Goal: Task Accomplishment & Management: Manage account settings

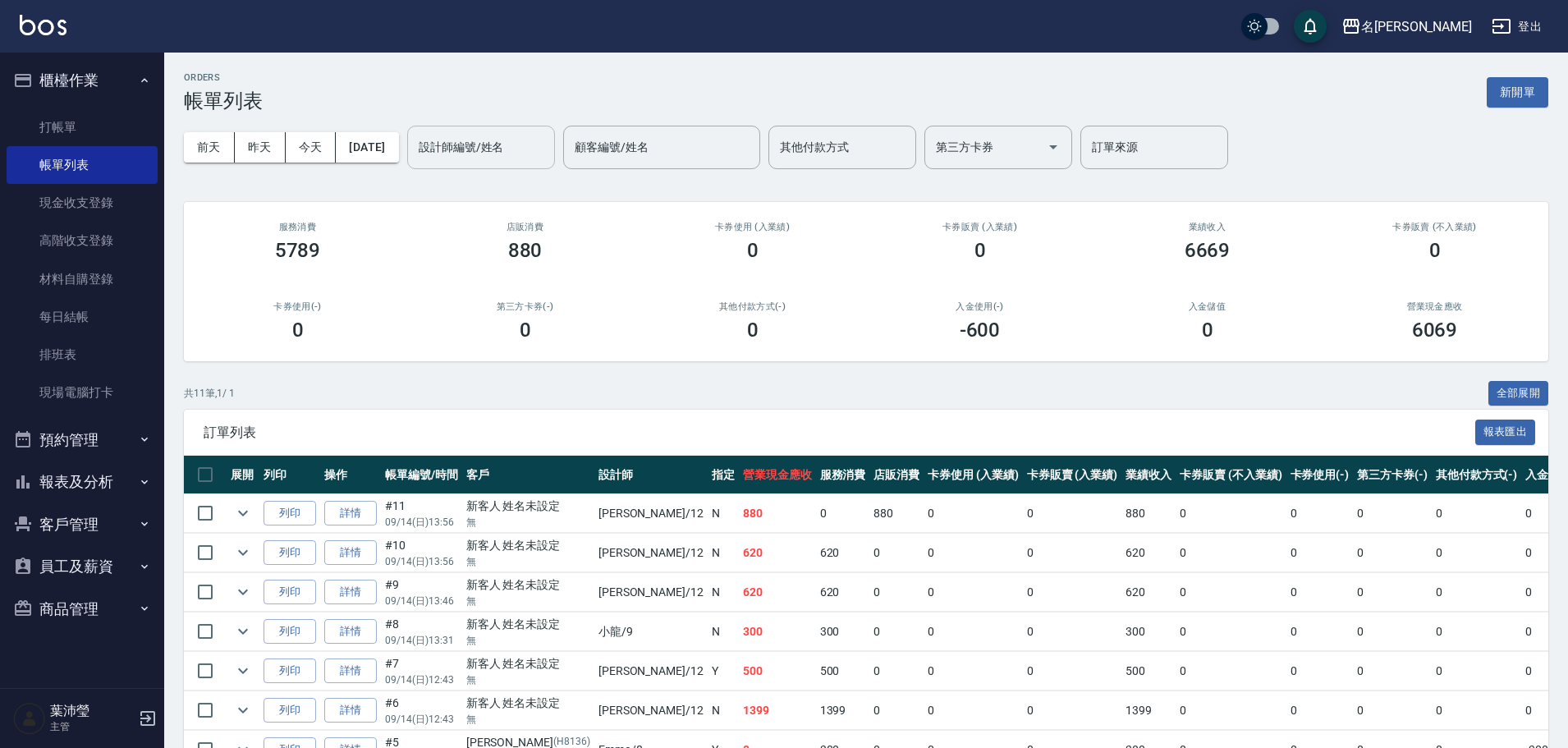
click at [504, 155] on input "設計師編號/姓名" at bounding box center [481, 148] width 133 height 29
click at [516, 190] on div "[PERSON_NAME] -12" at bounding box center [509, 190] width 148 height 27
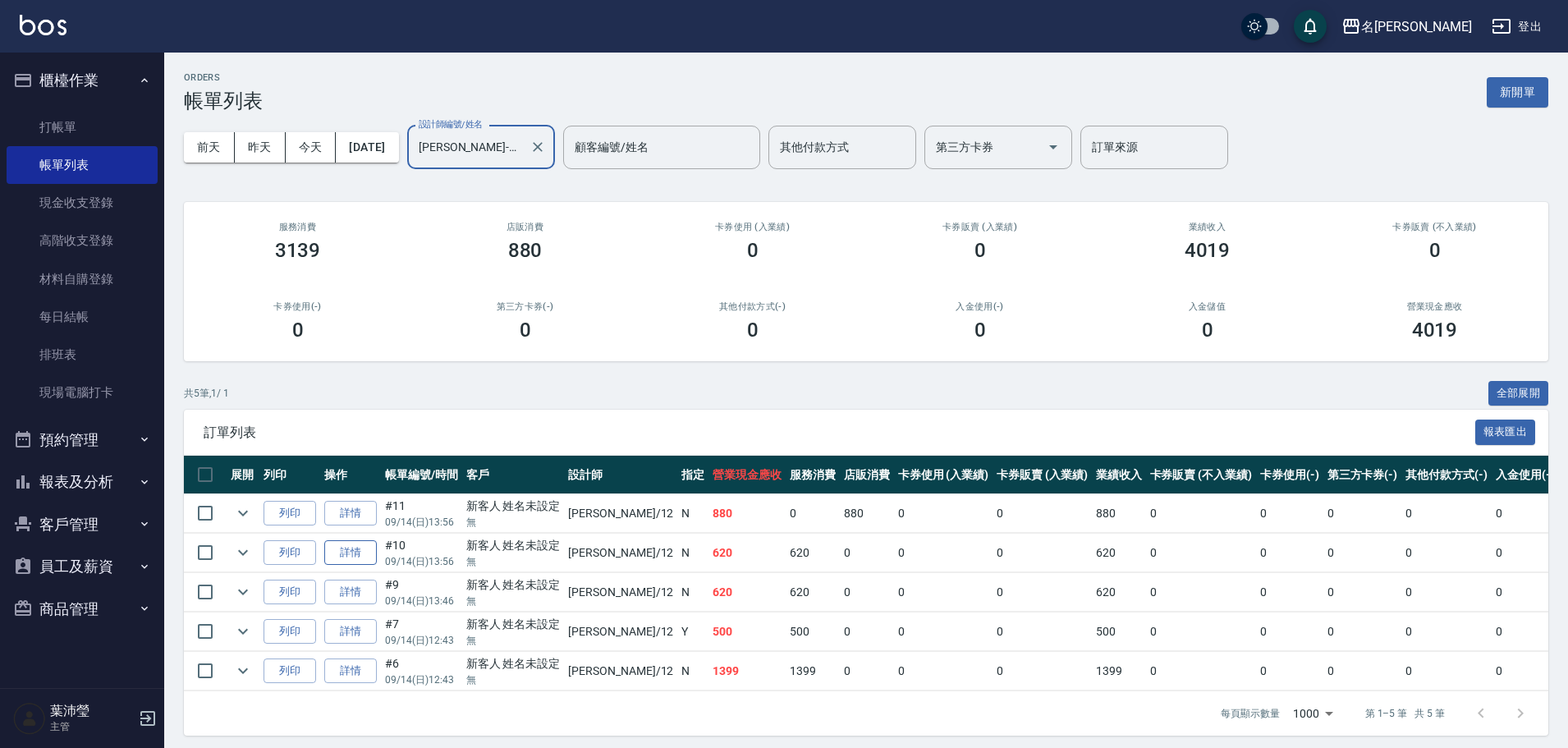
type input "[PERSON_NAME]-12"
click at [340, 558] on link "詳情" at bounding box center [351, 553] width 53 height 26
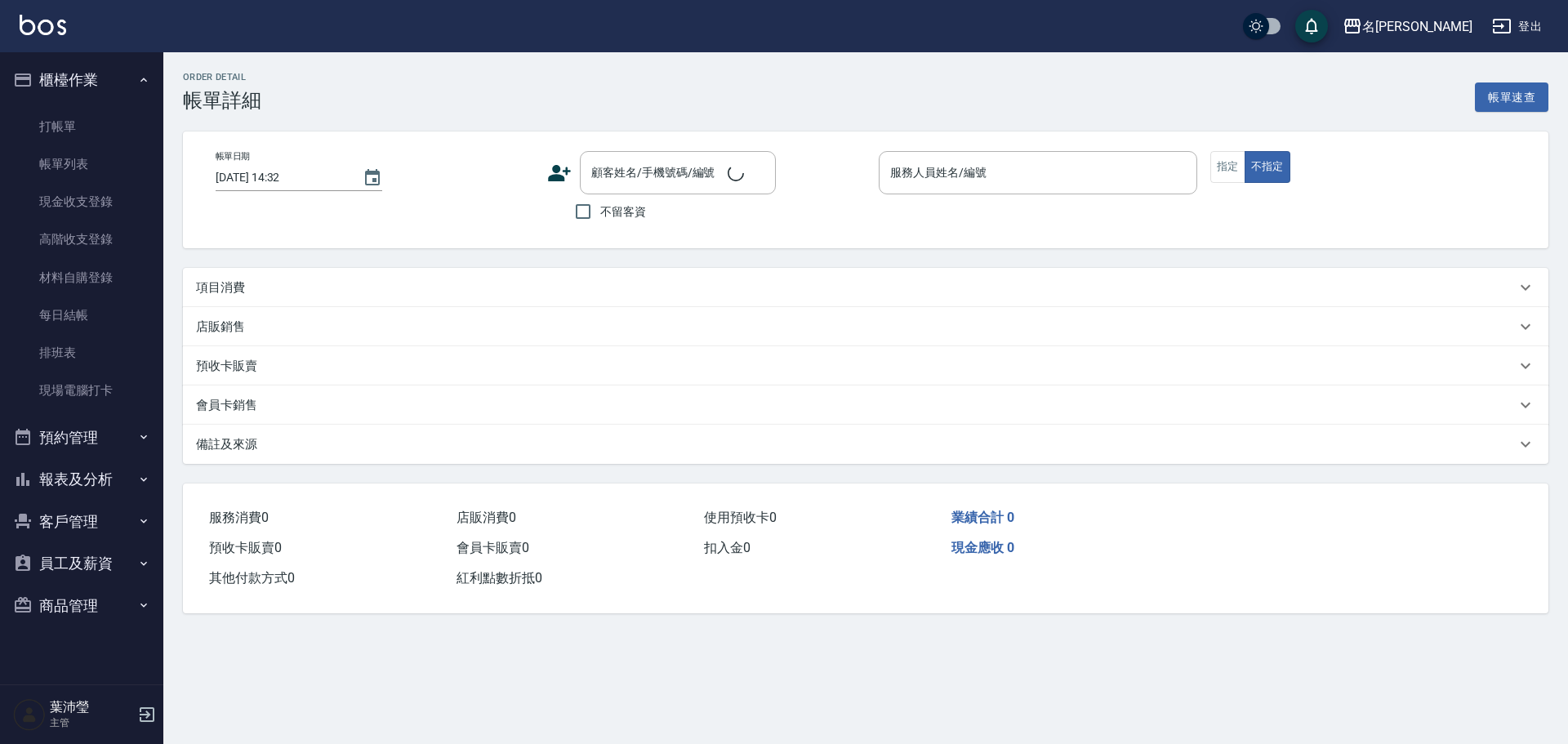
type input "[DATE] 13:56"
type input "[PERSON_NAME]-12"
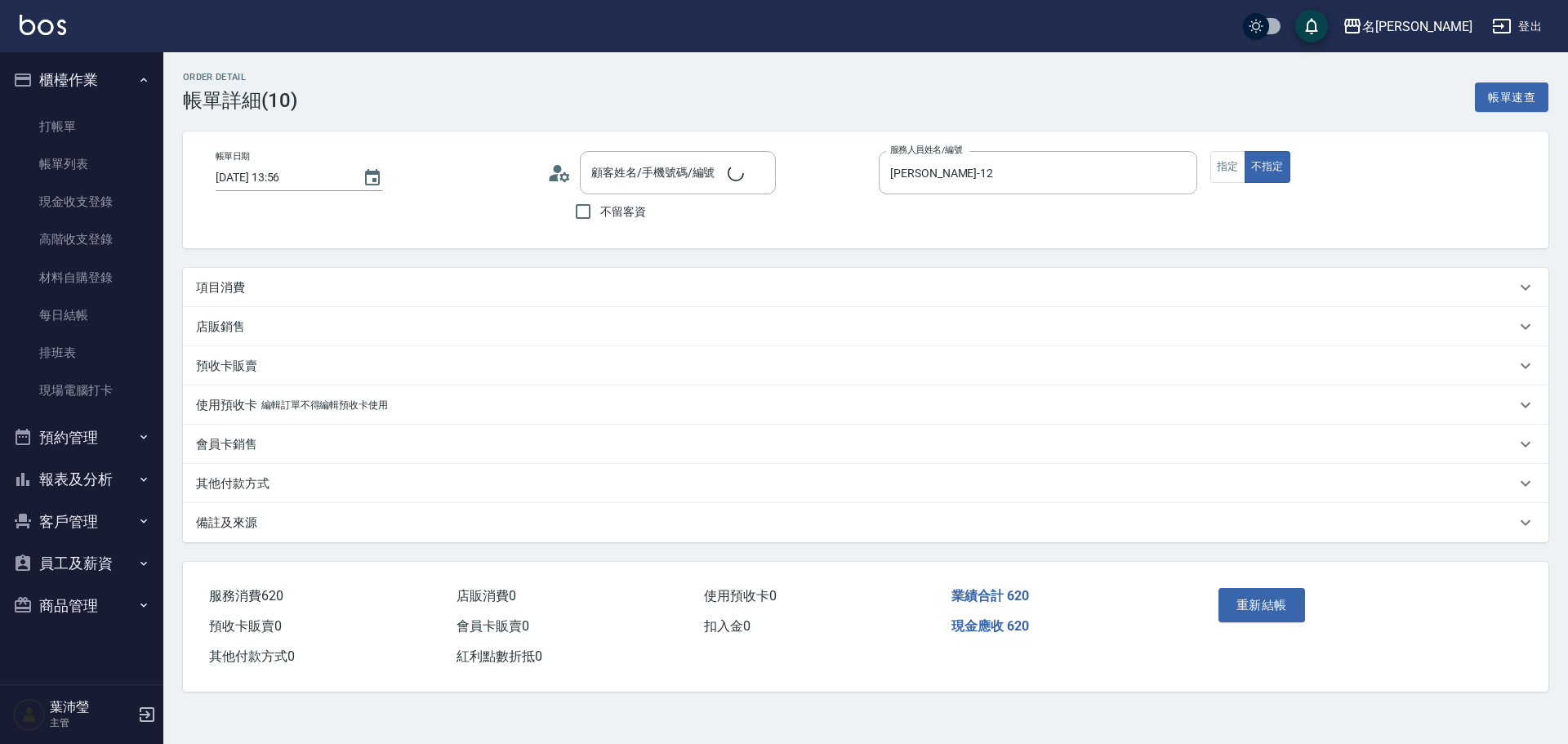
type input "新客人 姓名未設定/無/null"
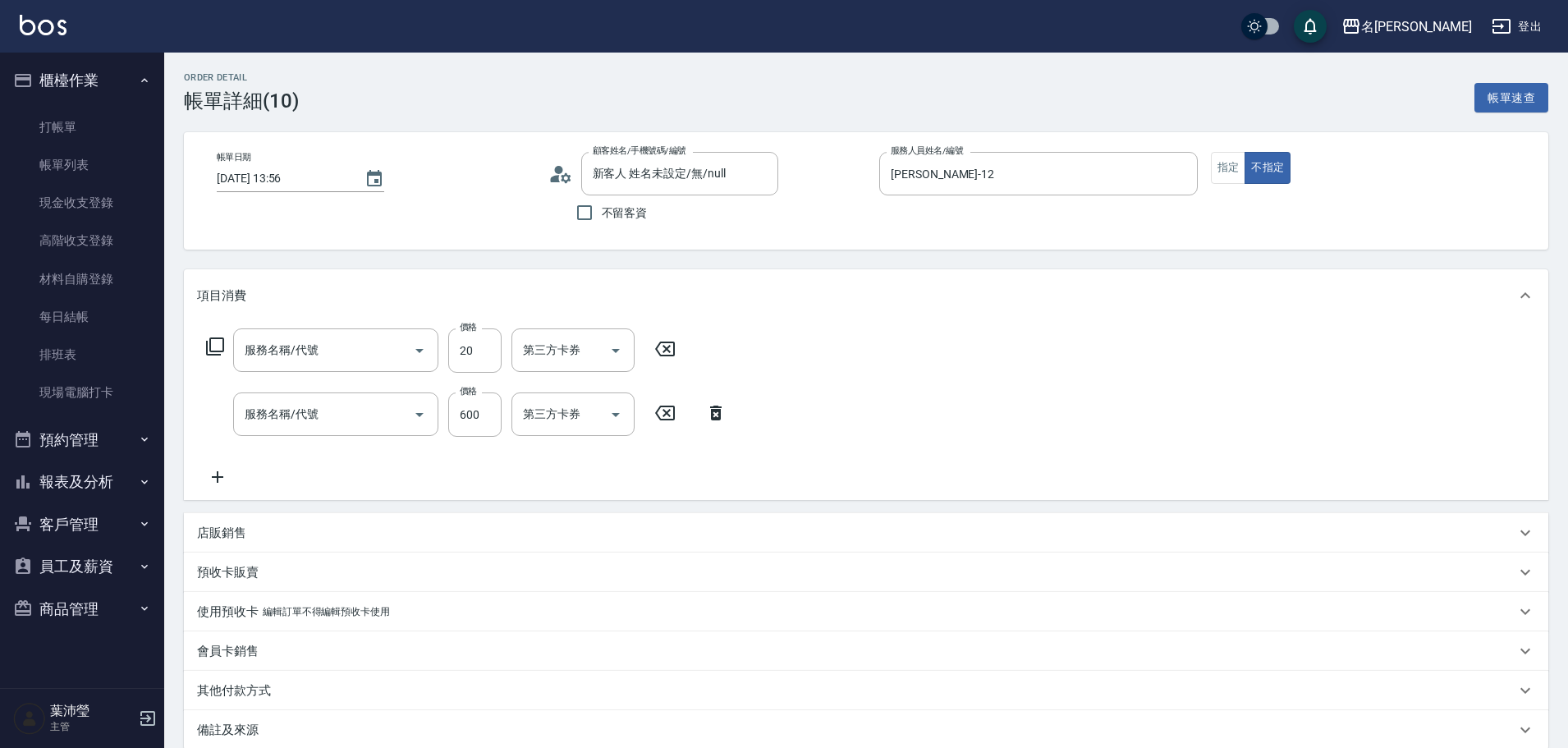
type input "潤絲(802)"
type input "活氧健康洗(109)"
click at [771, 347] on icon at bounding box center [773, 349] width 41 height 20
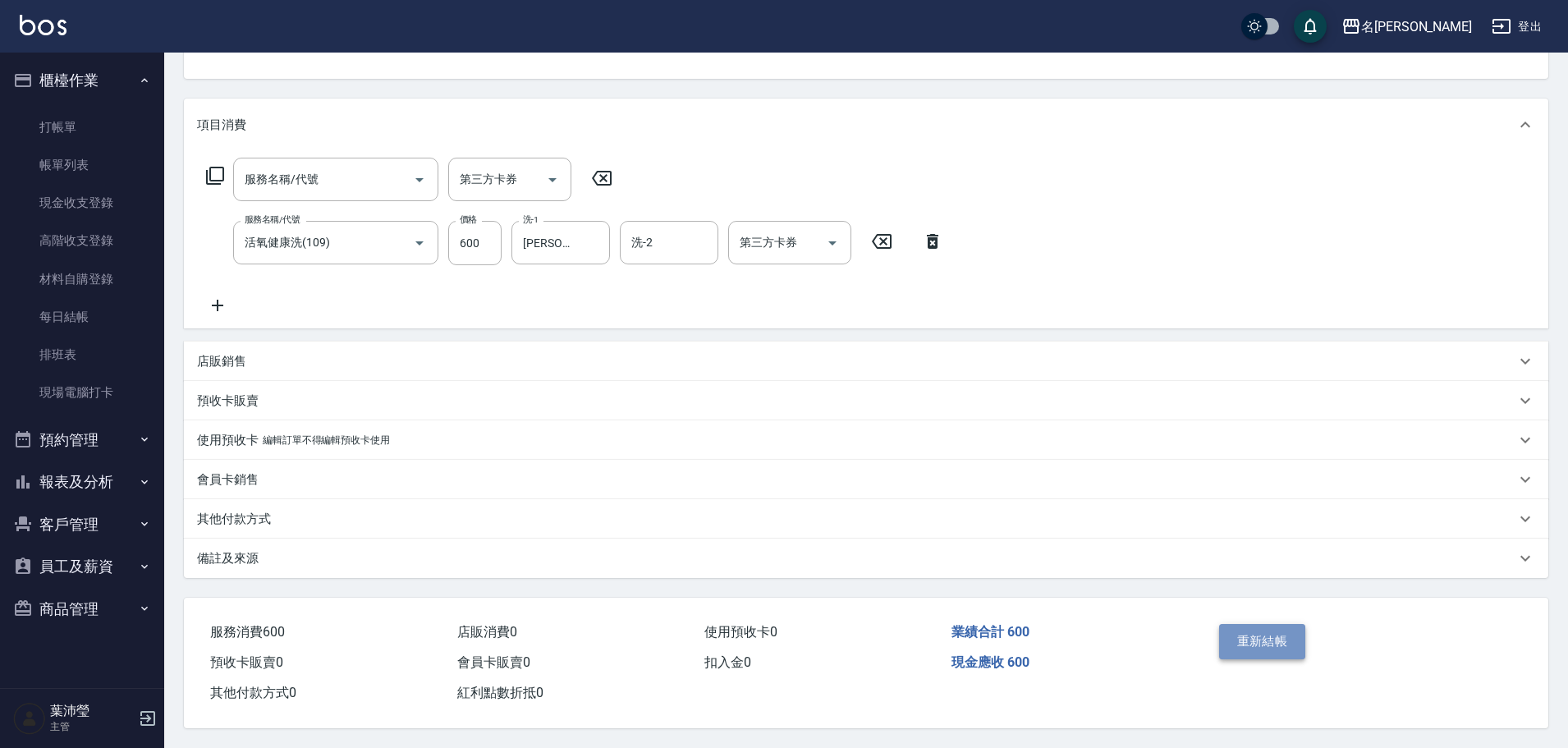
click at [1237, 625] on button "重新結帳" at bounding box center [1263, 641] width 87 height 35
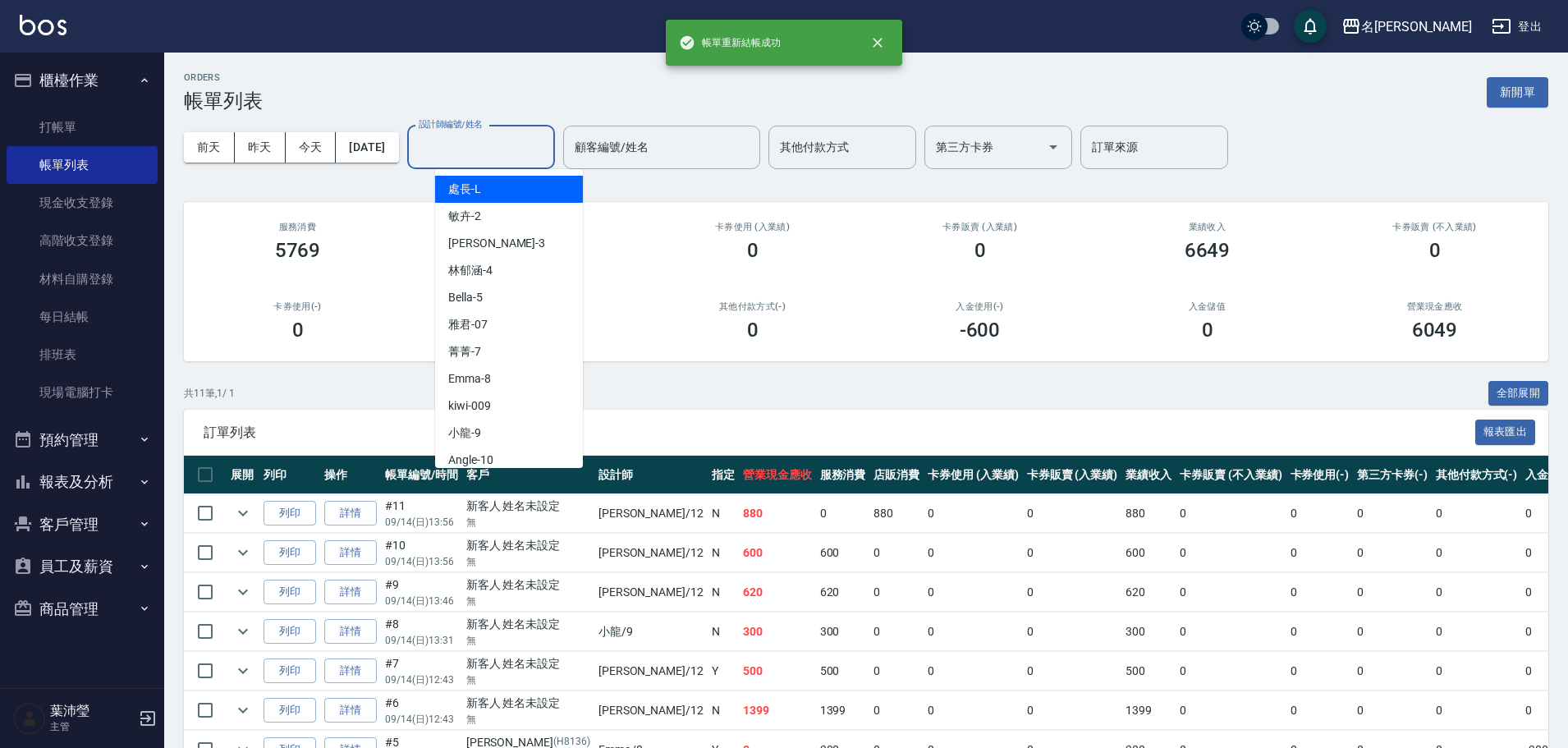
click at [528, 141] on input "設計師編號/姓名" at bounding box center [481, 148] width 133 height 29
type input "2"
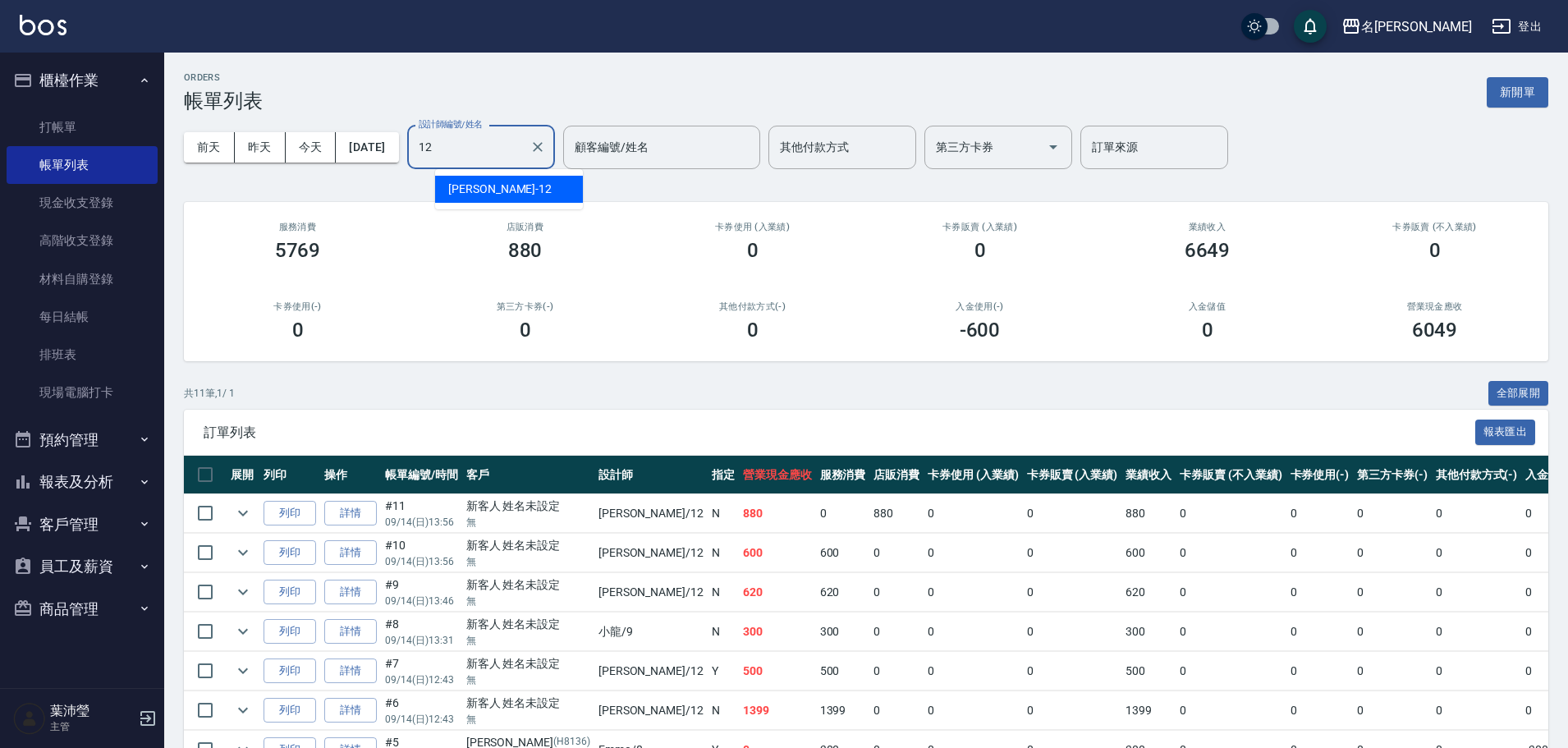
click at [531, 195] on div "[PERSON_NAME] -12" at bounding box center [509, 190] width 148 height 27
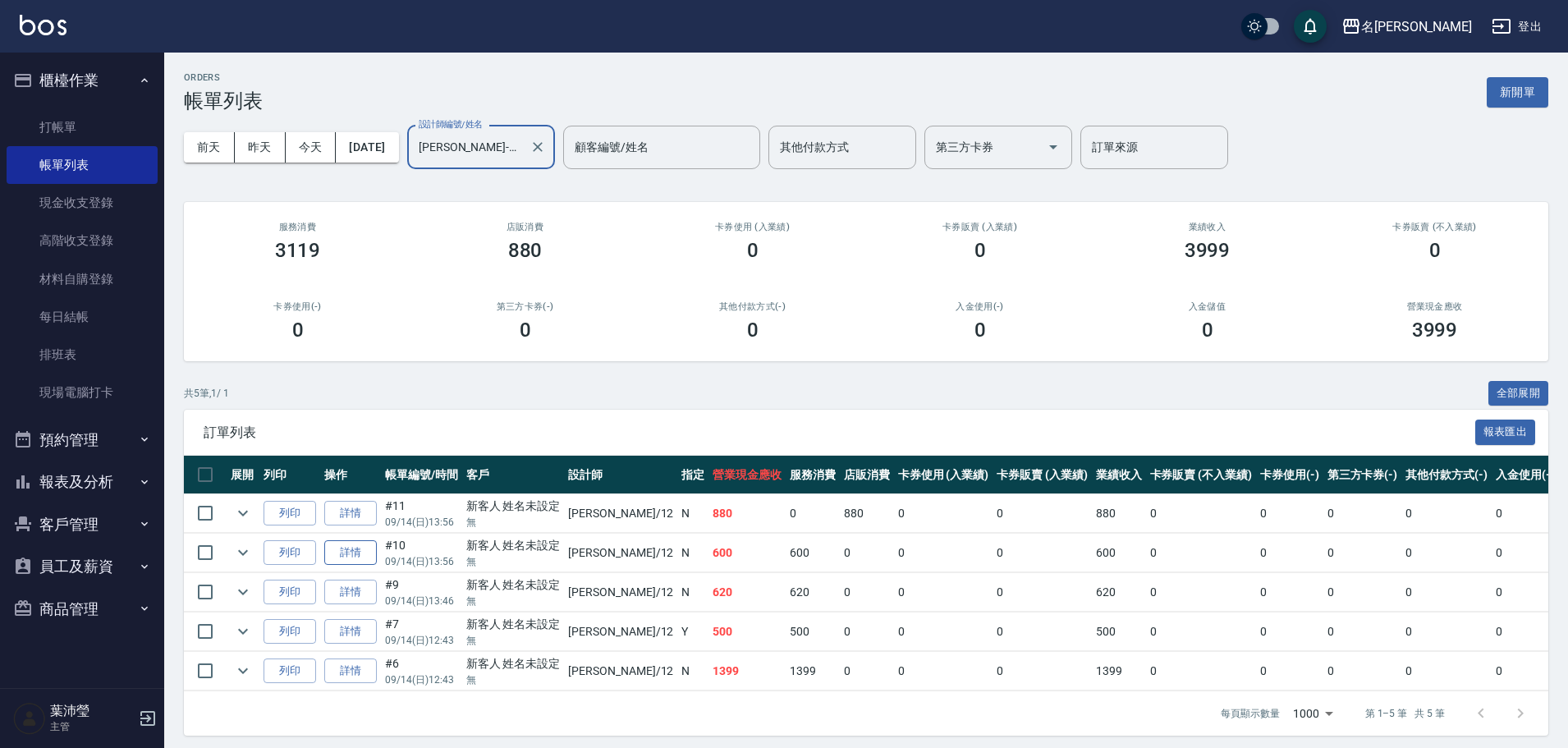
type input "[PERSON_NAME]-12"
click at [371, 556] on link "詳情" at bounding box center [351, 553] width 53 height 26
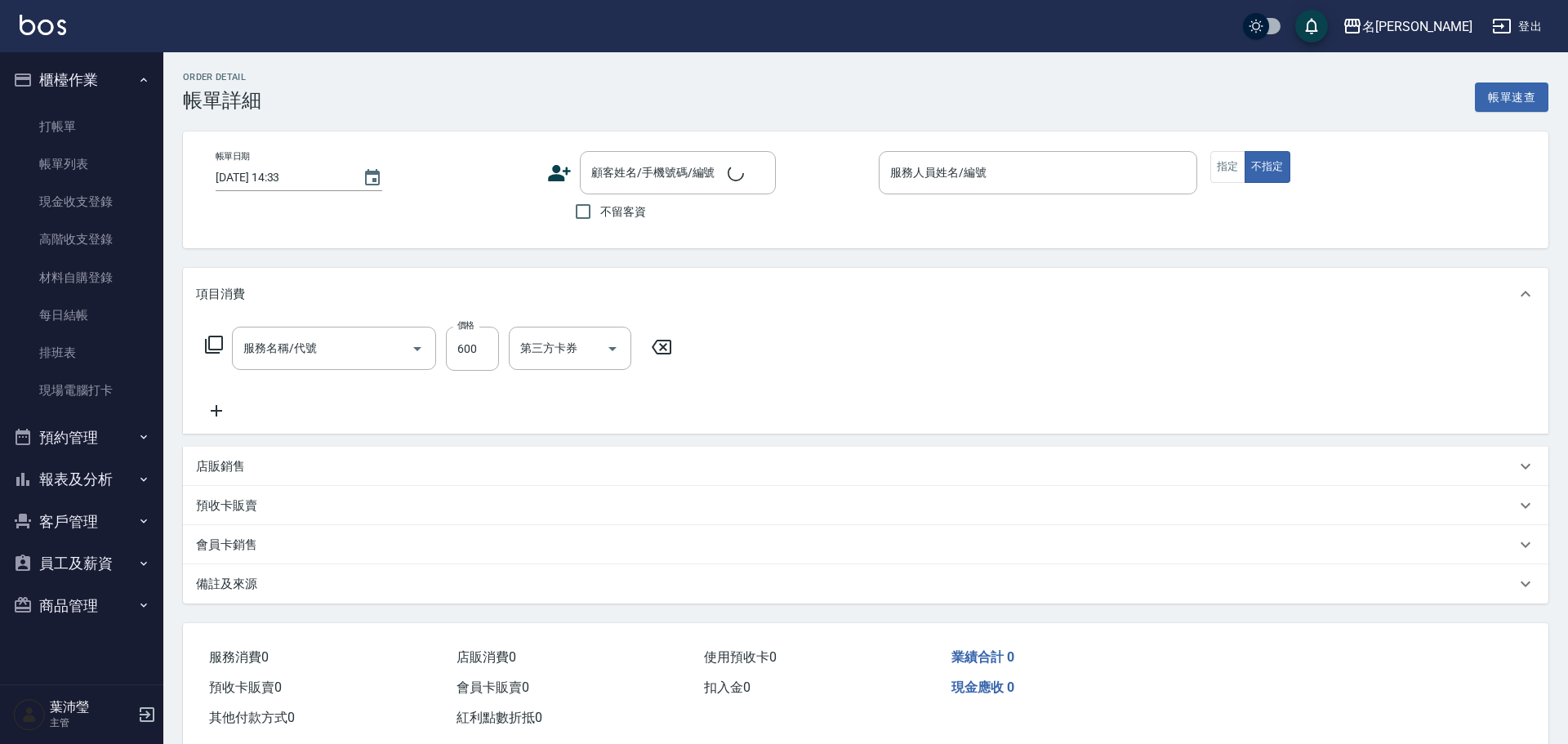
type input "活氧健康洗(109)"
type input "[DATE] 13:56"
type input "[PERSON_NAME]-12"
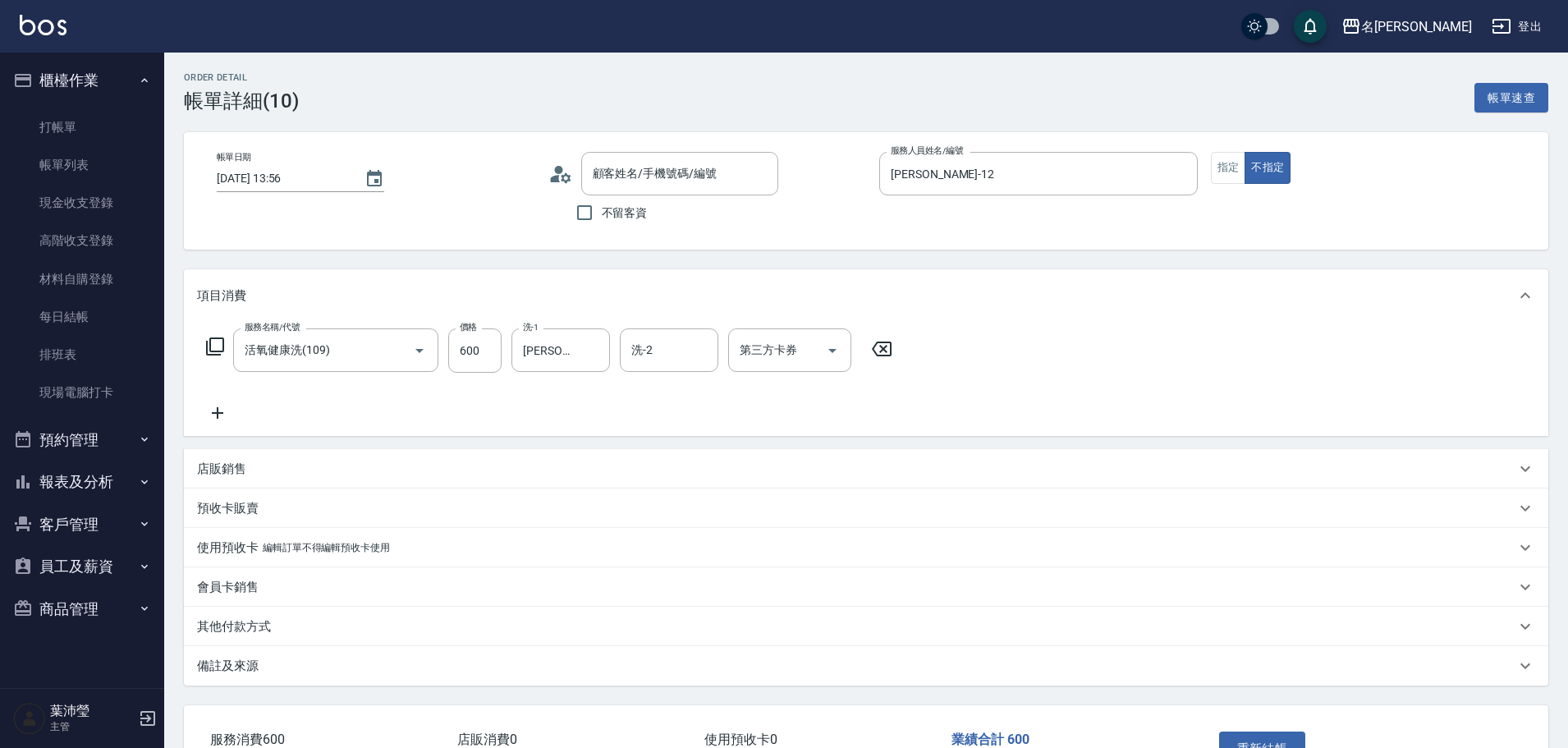
type input "新客人 姓名未設定/無/null"
click at [214, 340] on icon at bounding box center [215, 347] width 20 height 20
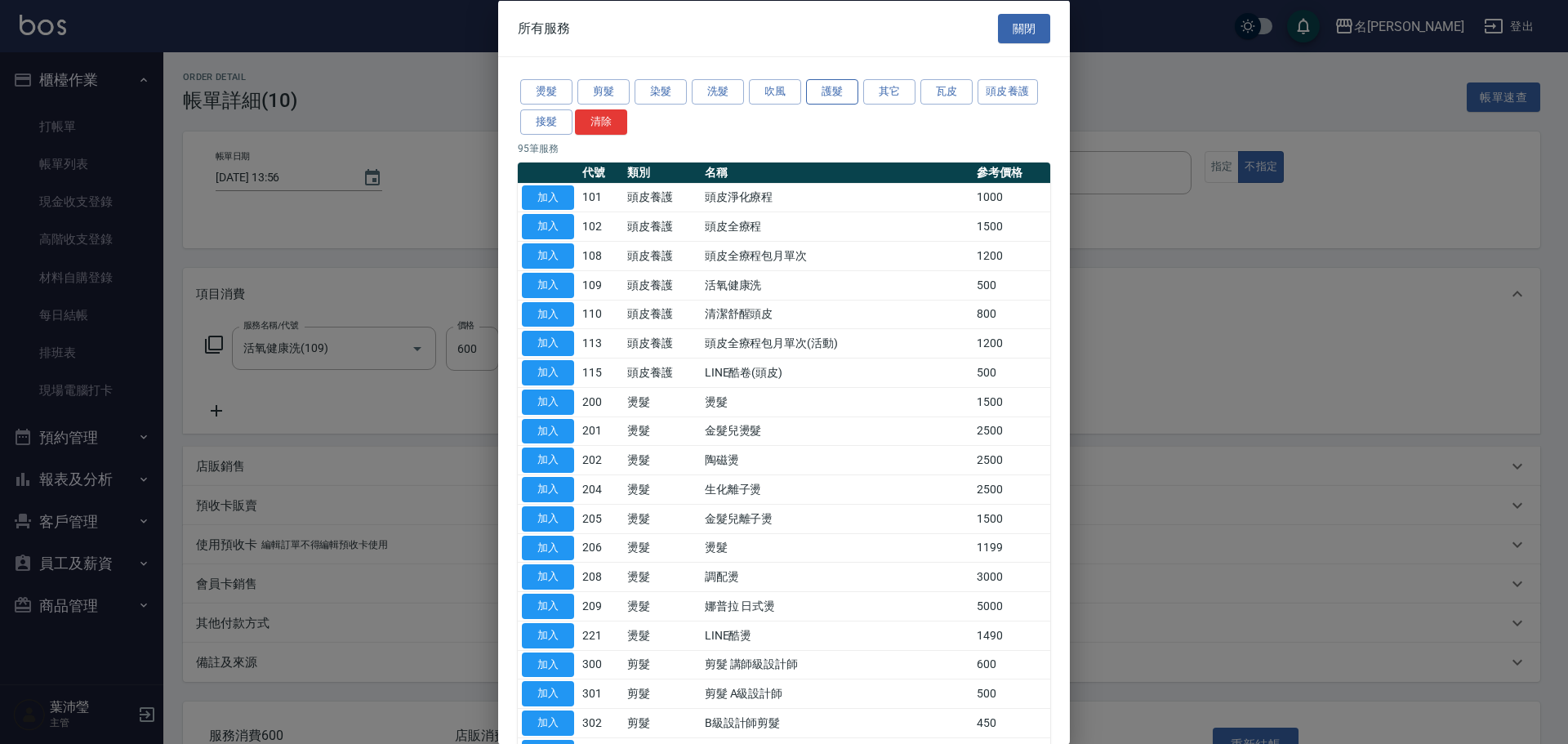
click at [837, 91] on button "護髮" at bounding box center [832, 92] width 53 height 25
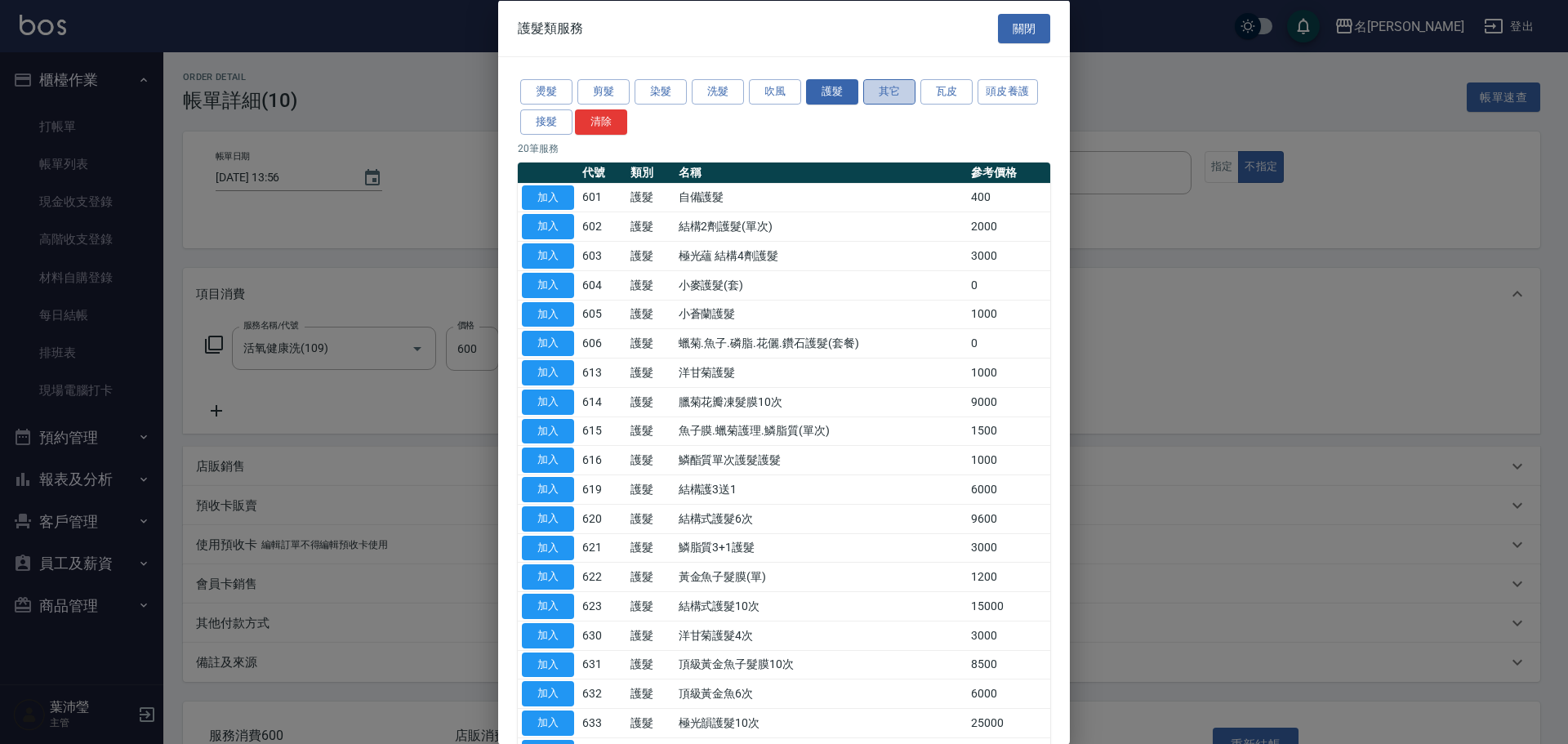
click at [887, 86] on button "其它" at bounding box center [890, 92] width 53 height 25
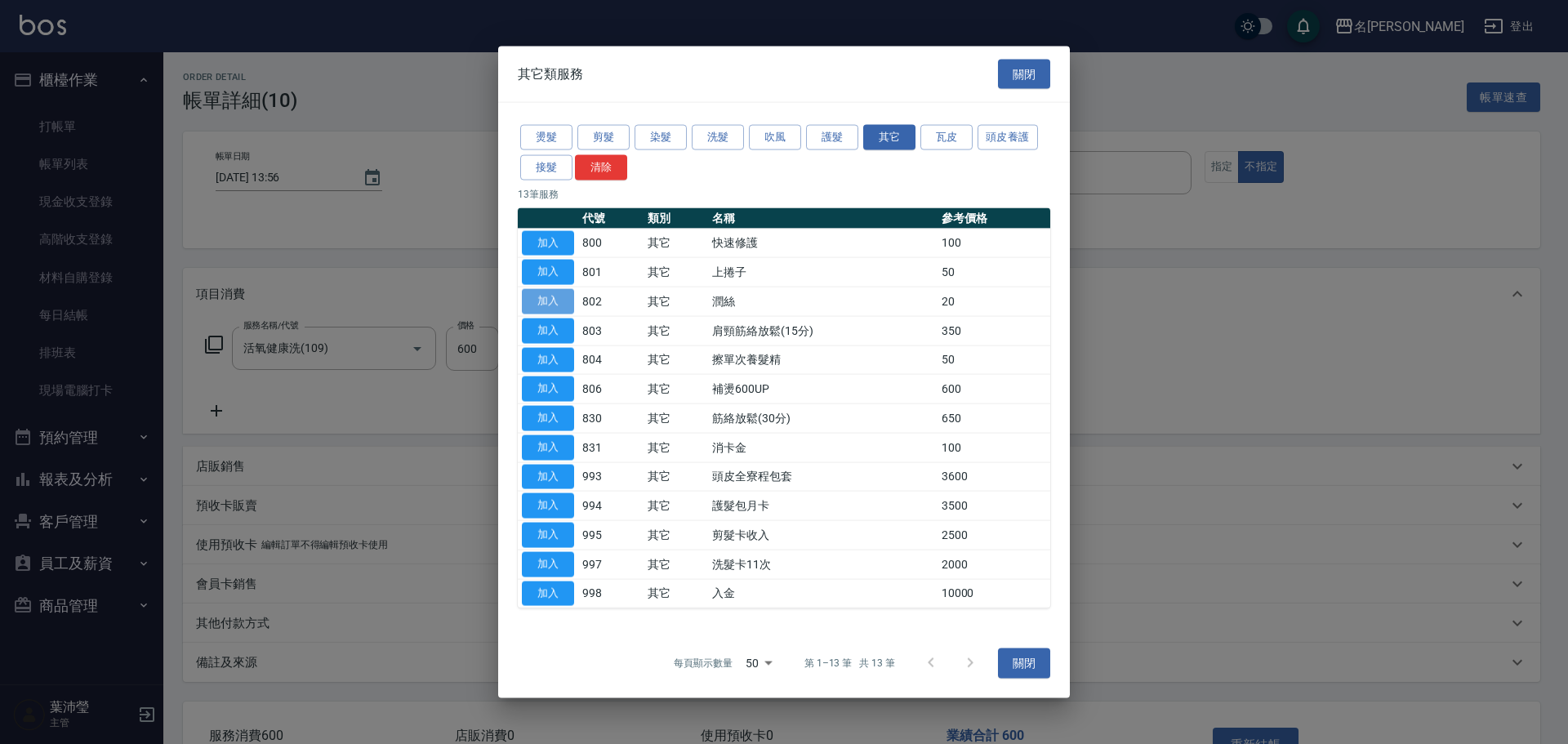
click at [544, 295] on button "加入" at bounding box center [548, 302] width 53 height 25
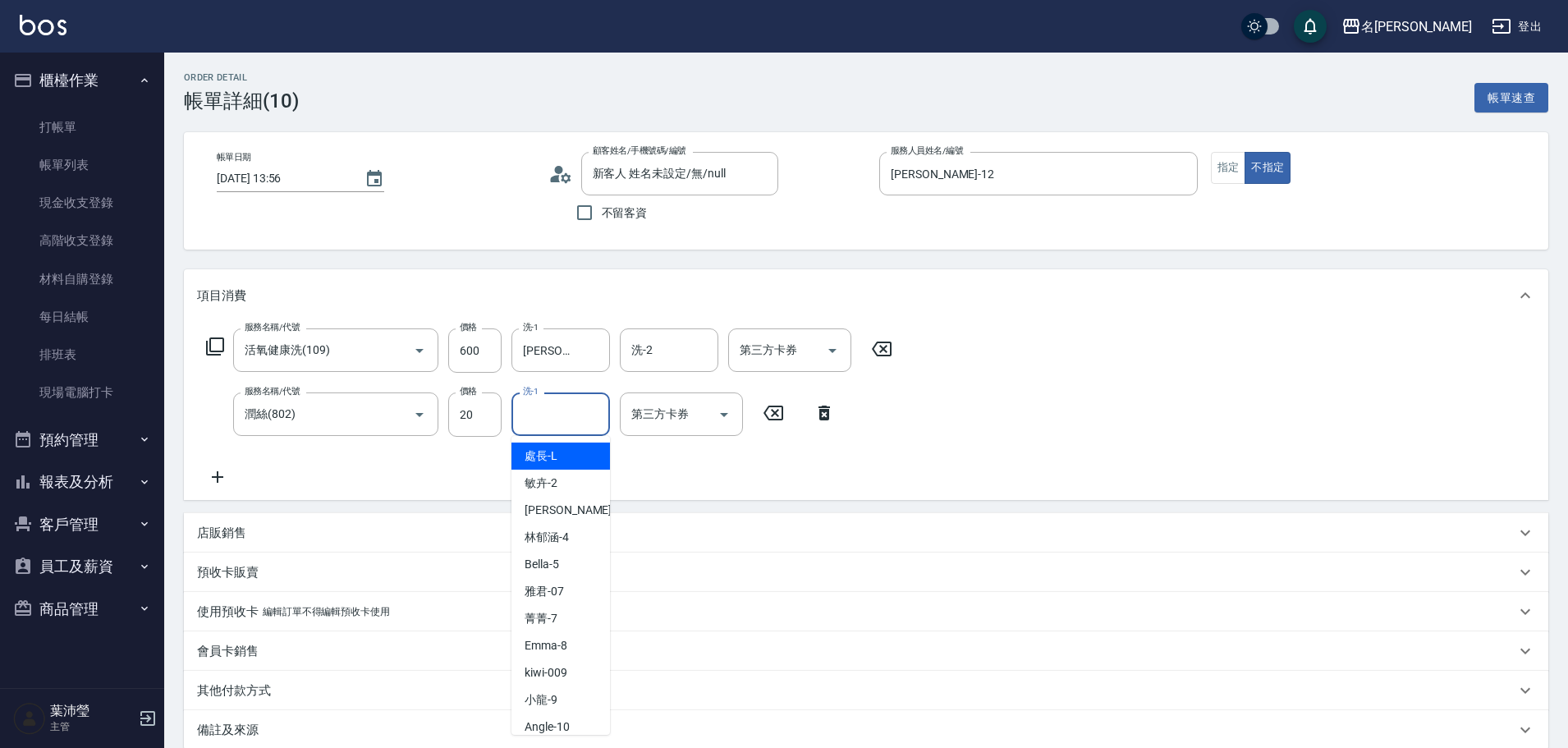
click at [538, 414] on input "洗-1" at bounding box center [561, 415] width 84 height 29
drag, startPoint x: 548, startPoint y: 450, endPoint x: 653, endPoint y: 446, distance: 105.1
click at [556, 450] on span "[PERSON_NAME] -12" at bounding box center [576, 456] width 104 height 17
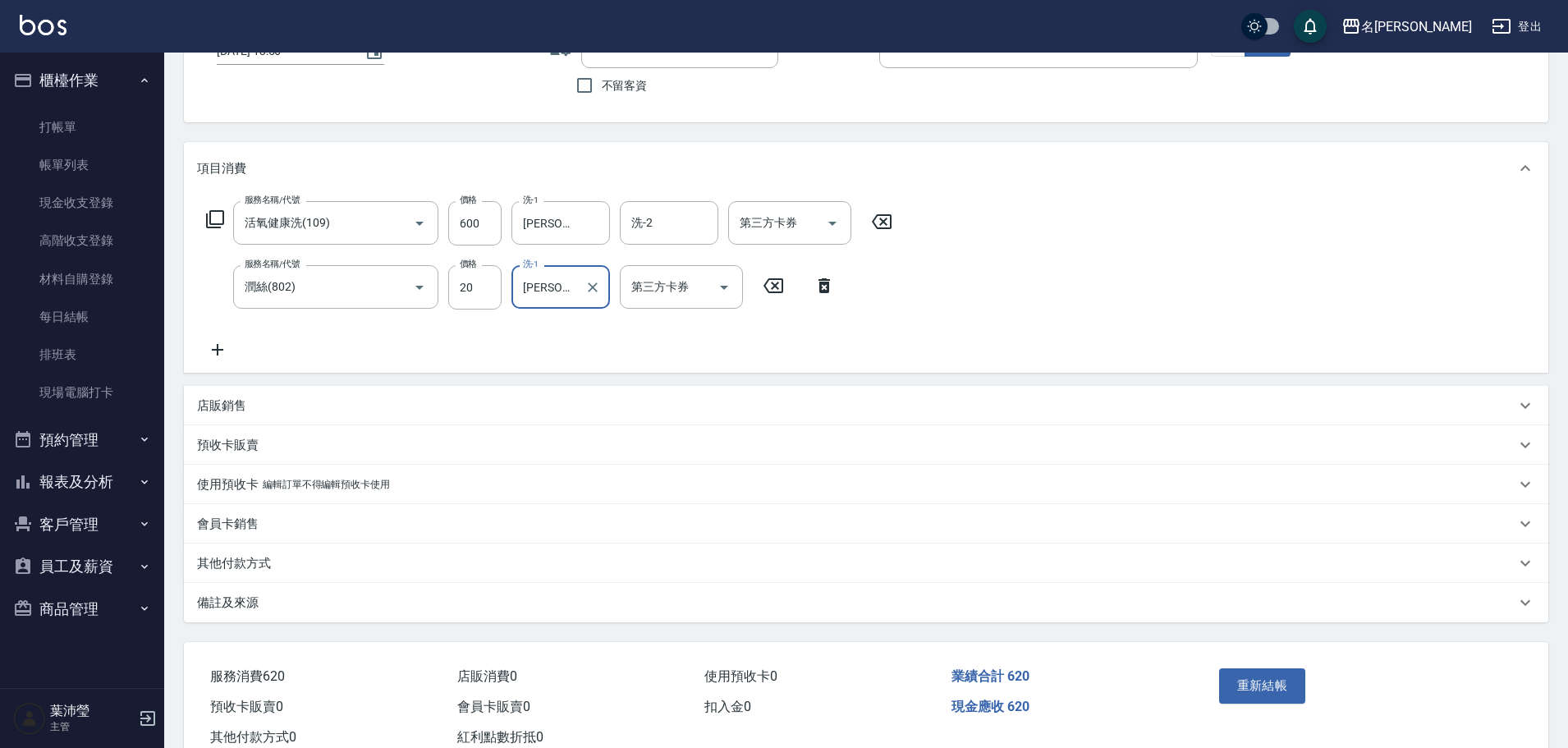
scroll to position [179, 0]
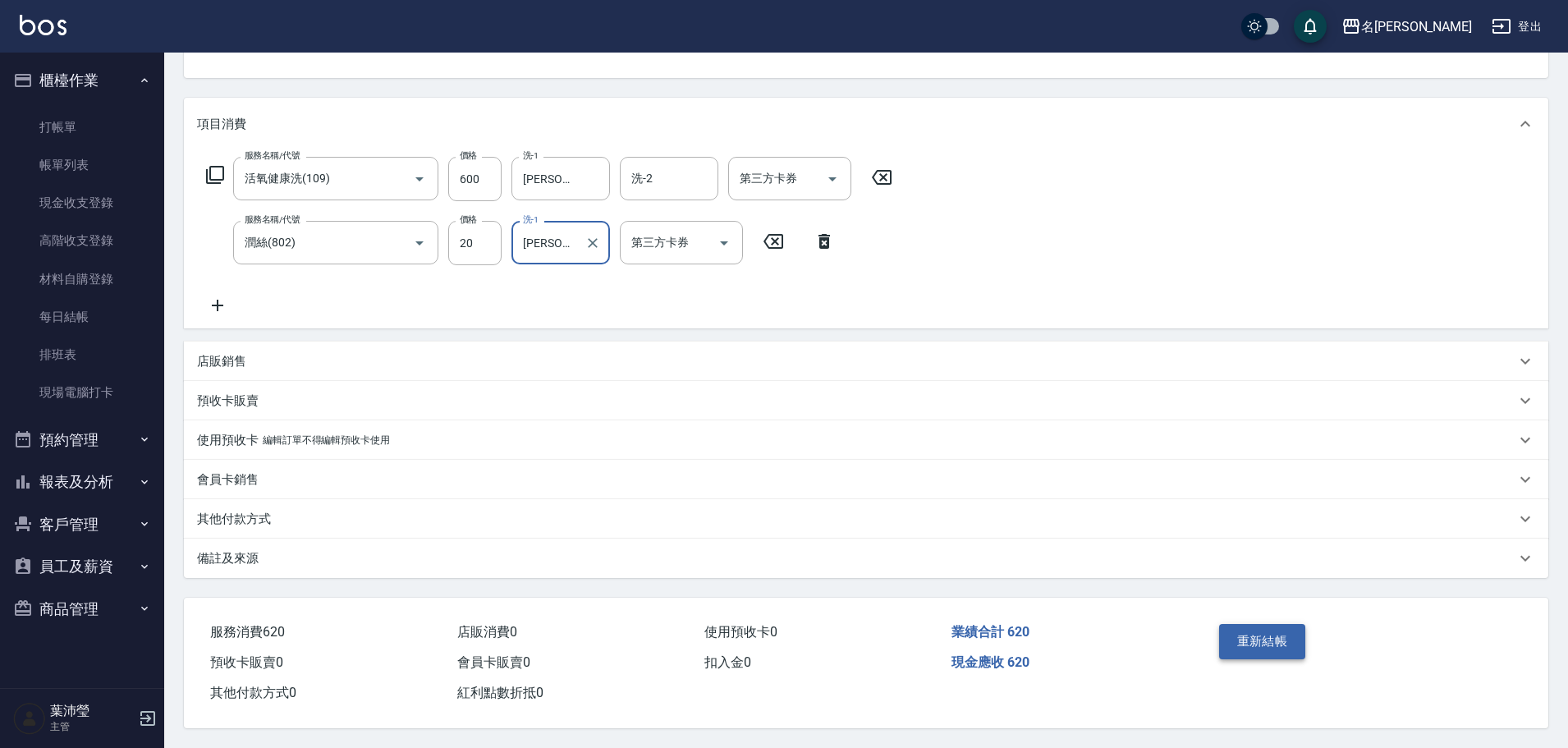
type input "[PERSON_NAME]-12"
click at [1257, 631] on button "重新結帳" at bounding box center [1263, 641] width 87 height 35
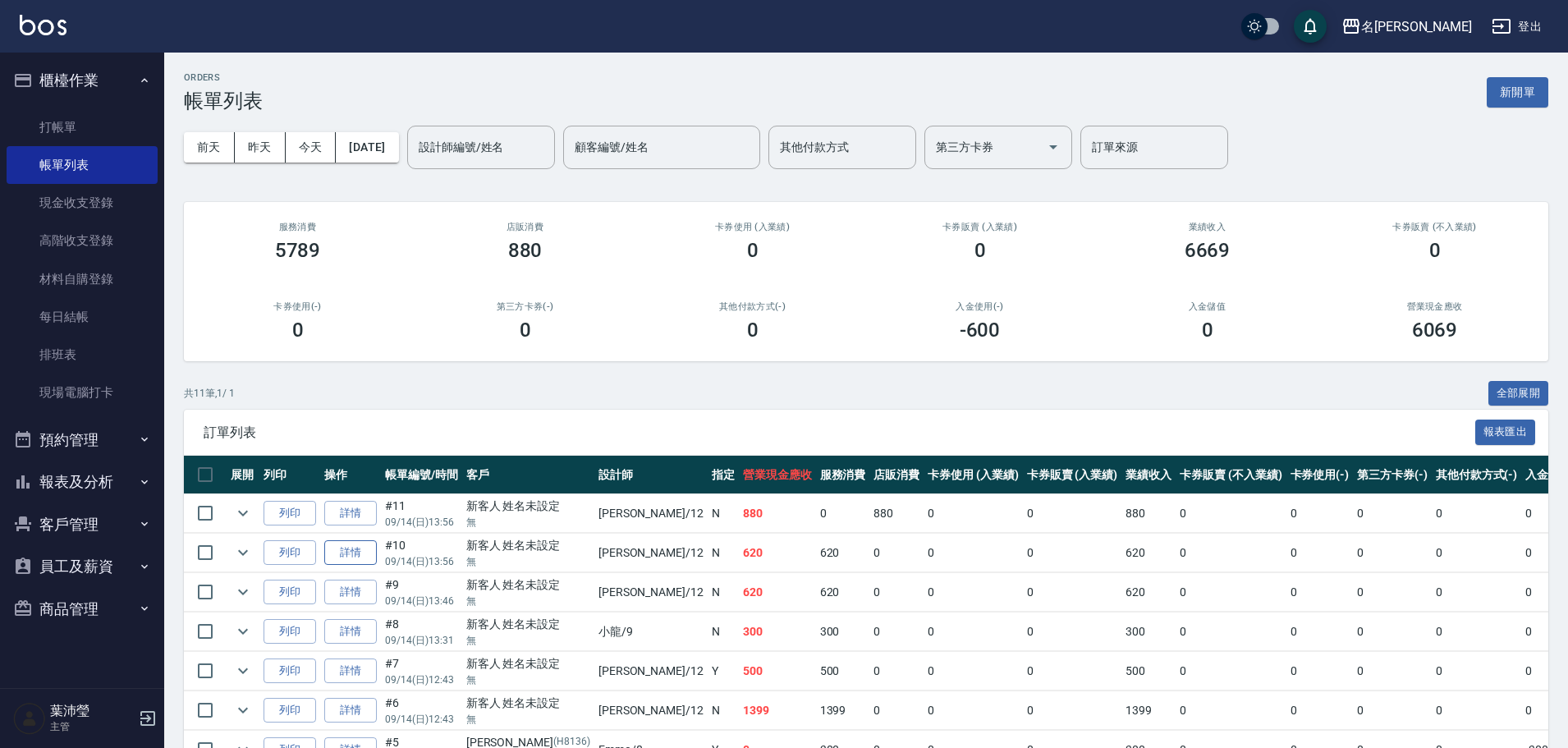
click at [334, 554] on link "詳情" at bounding box center [351, 553] width 53 height 26
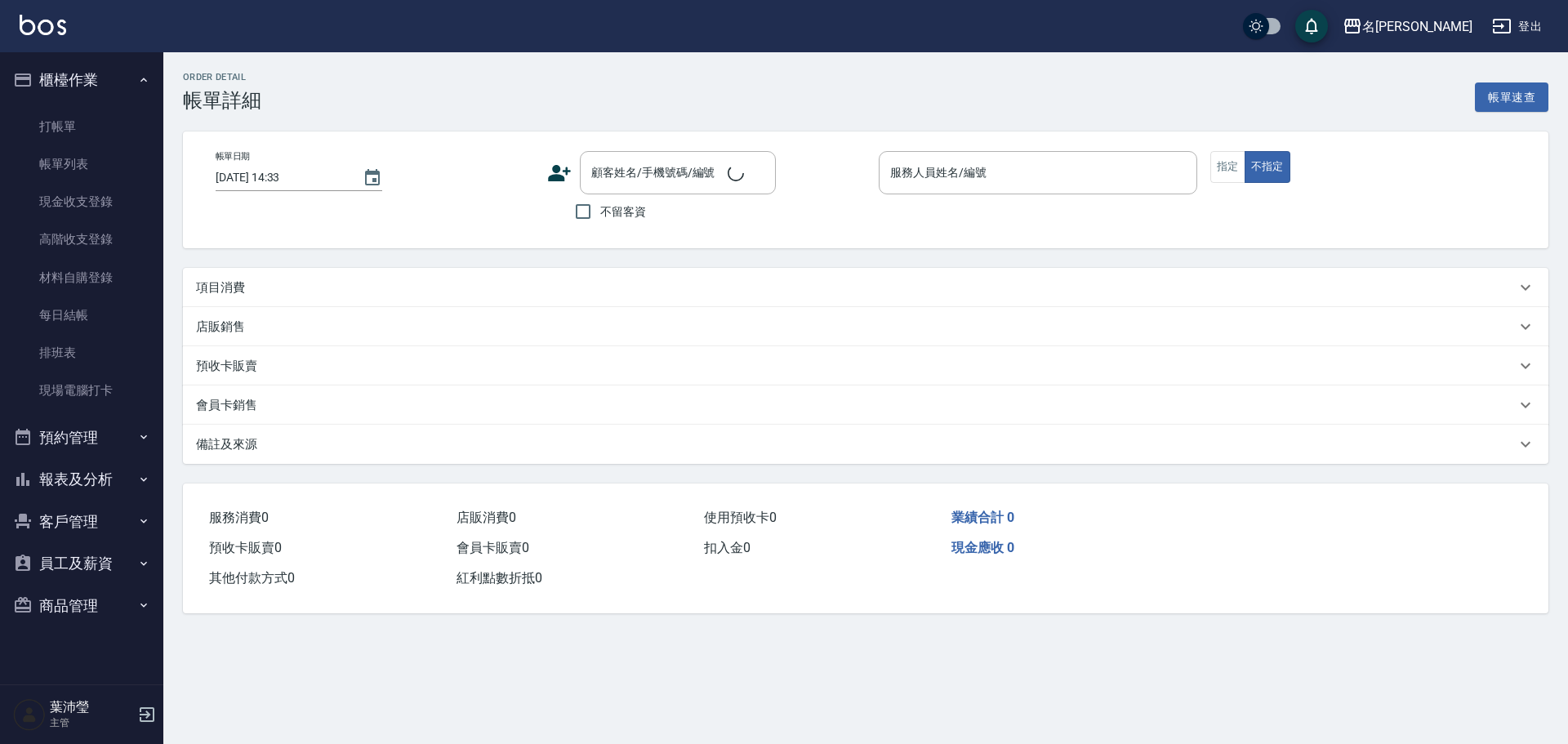
type input "[DATE] 13:56"
type input "[PERSON_NAME]-12"
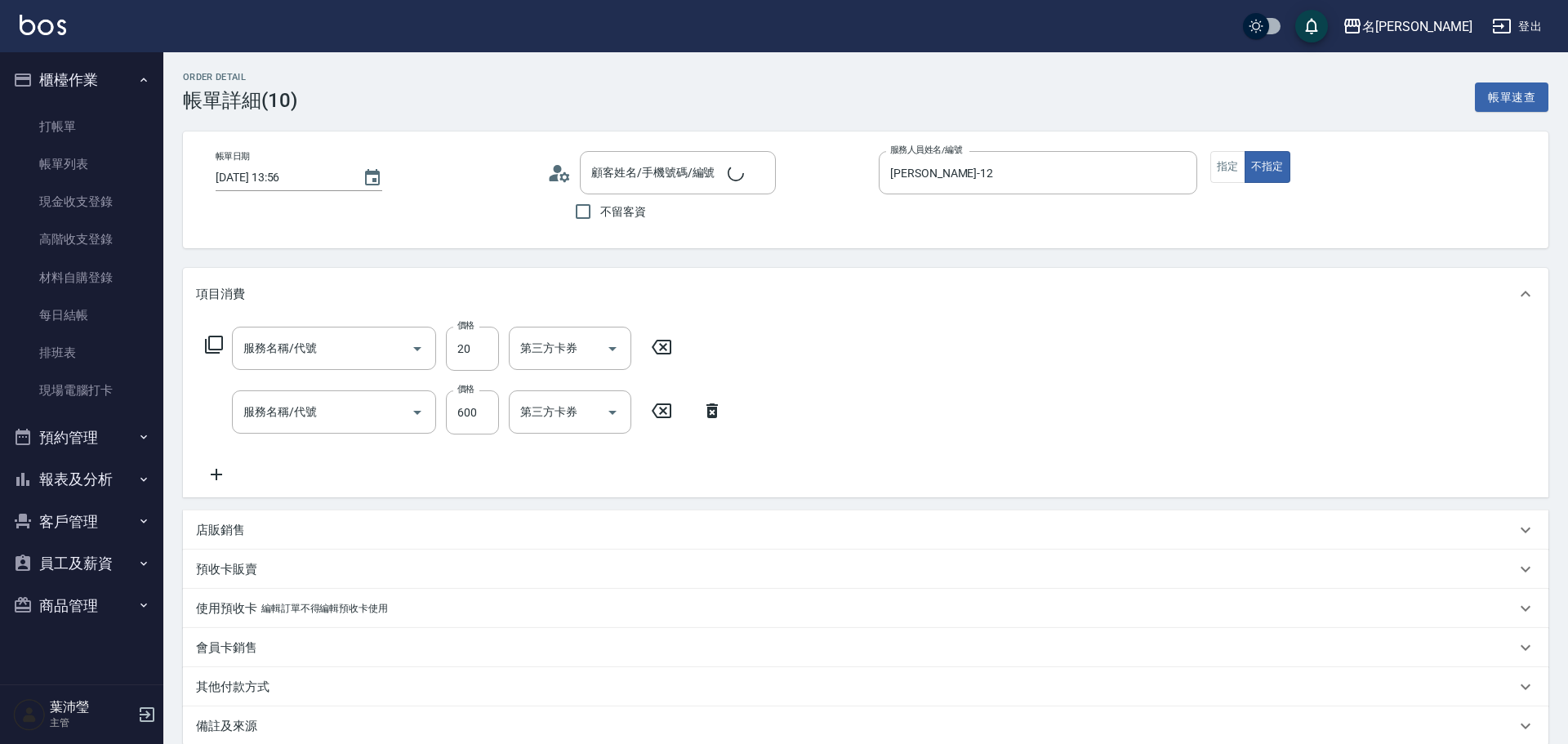
type input "潤絲(802)"
type input "活氧健康洗(109)"
type input "新客人 姓名未設定/無/null"
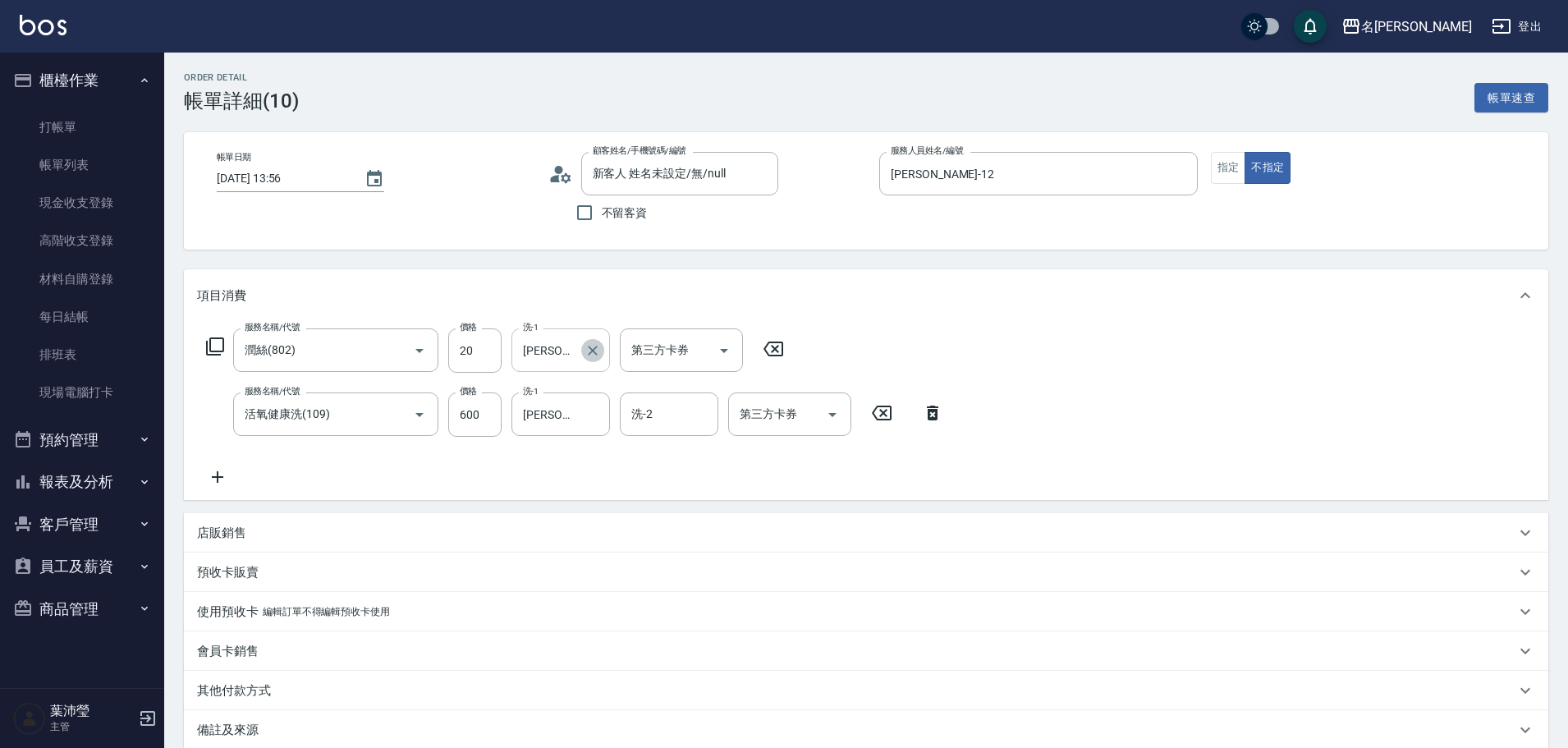
click at [595, 354] on icon "Clear" at bounding box center [593, 351] width 16 height 16
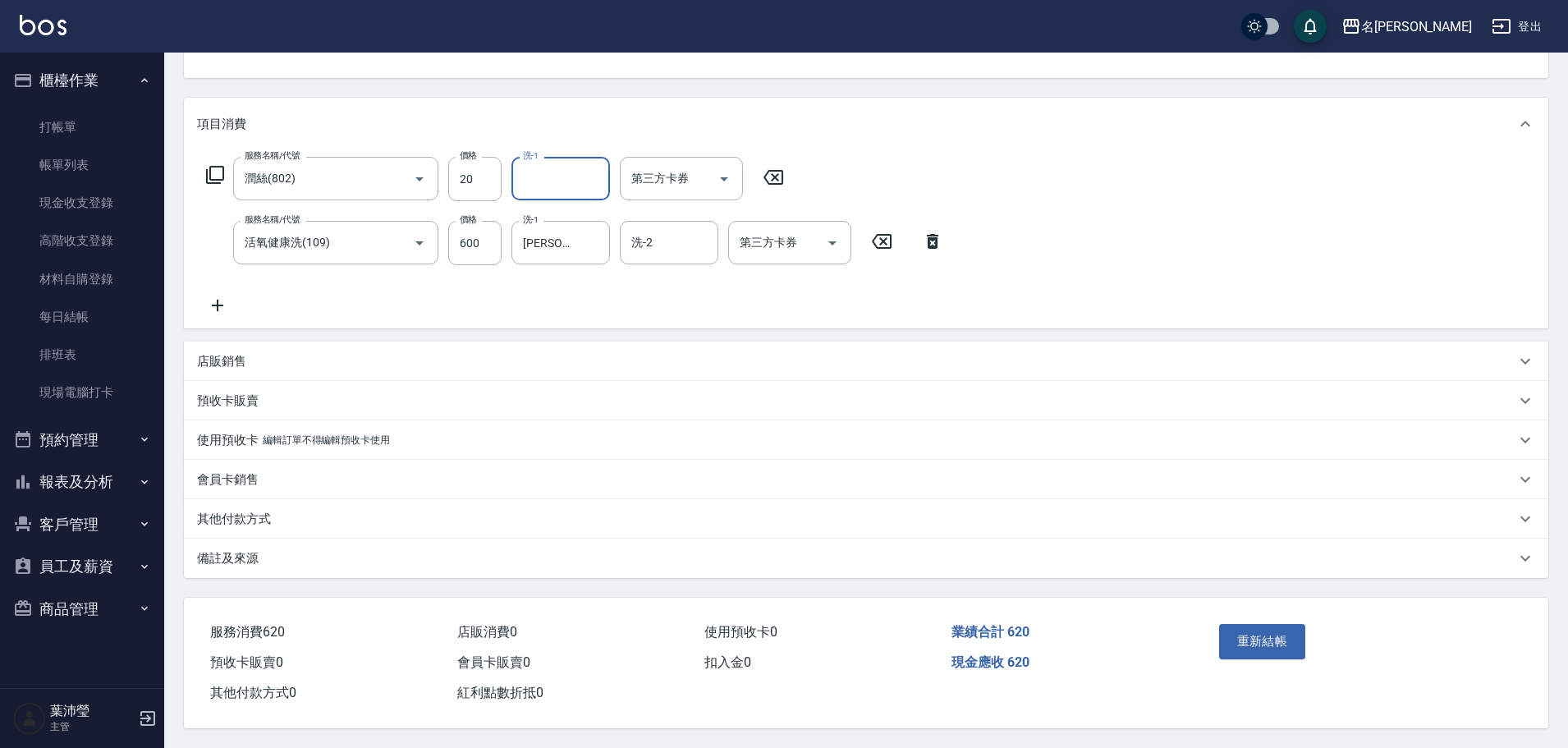
click at [1252, 618] on div "重新結帳" at bounding box center [1287, 653] width 148 height 71
click at [1256, 624] on button "重新結帳" at bounding box center [1263, 641] width 87 height 35
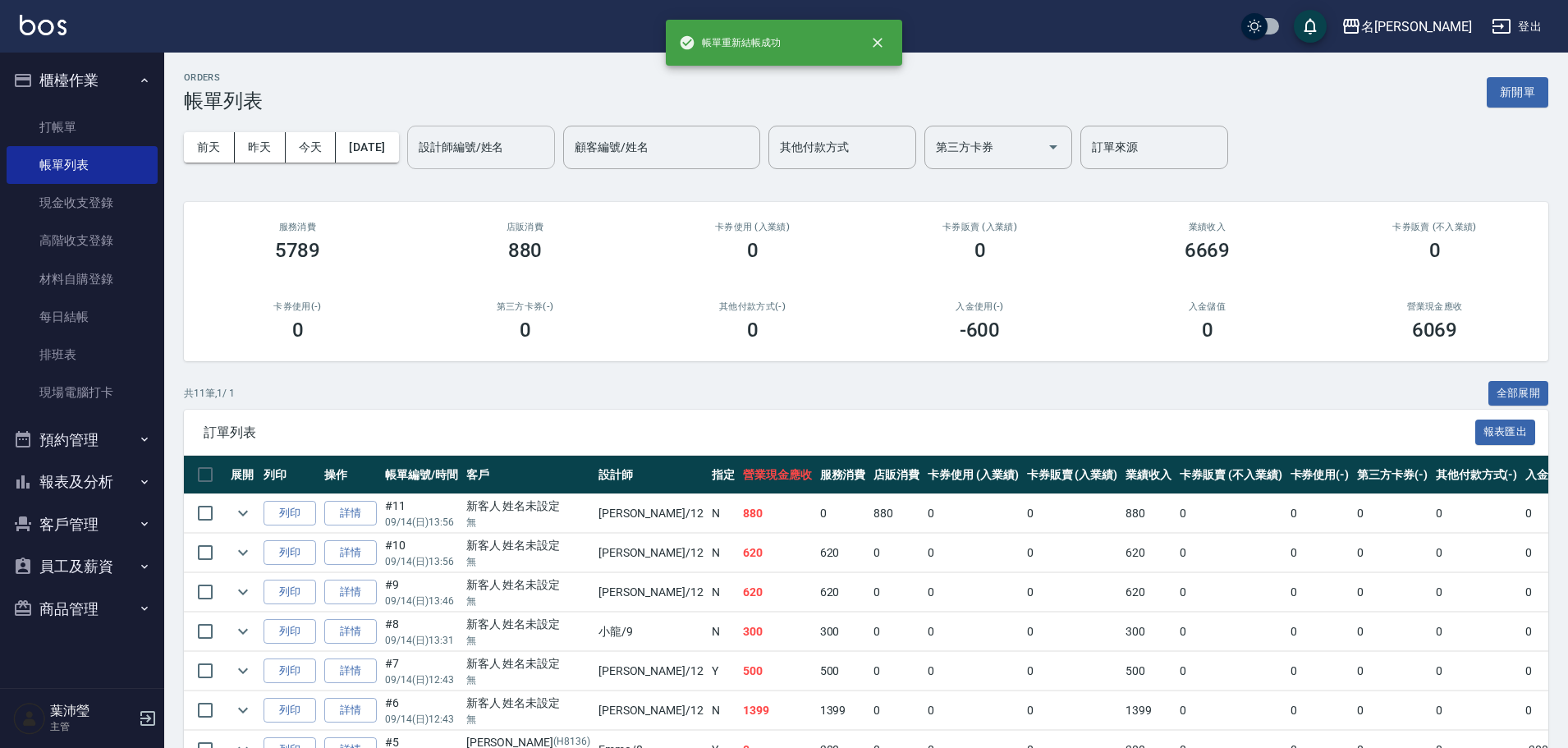
click at [518, 163] on div "設計師編號/姓名" at bounding box center [481, 148] width 148 height 44
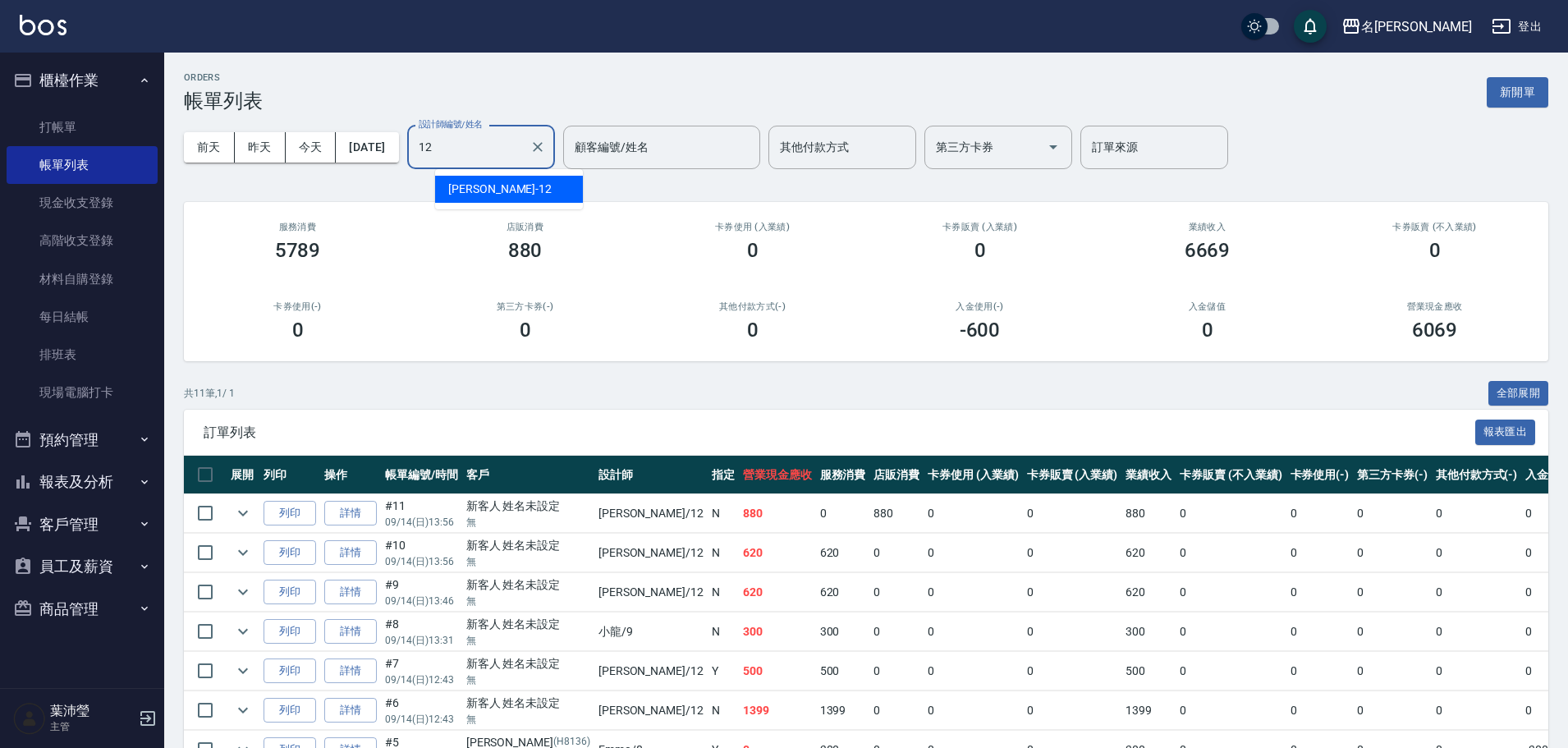
click at [517, 182] on div "[PERSON_NAME] -12" at bounding box center [509, 190] width 148 height 27
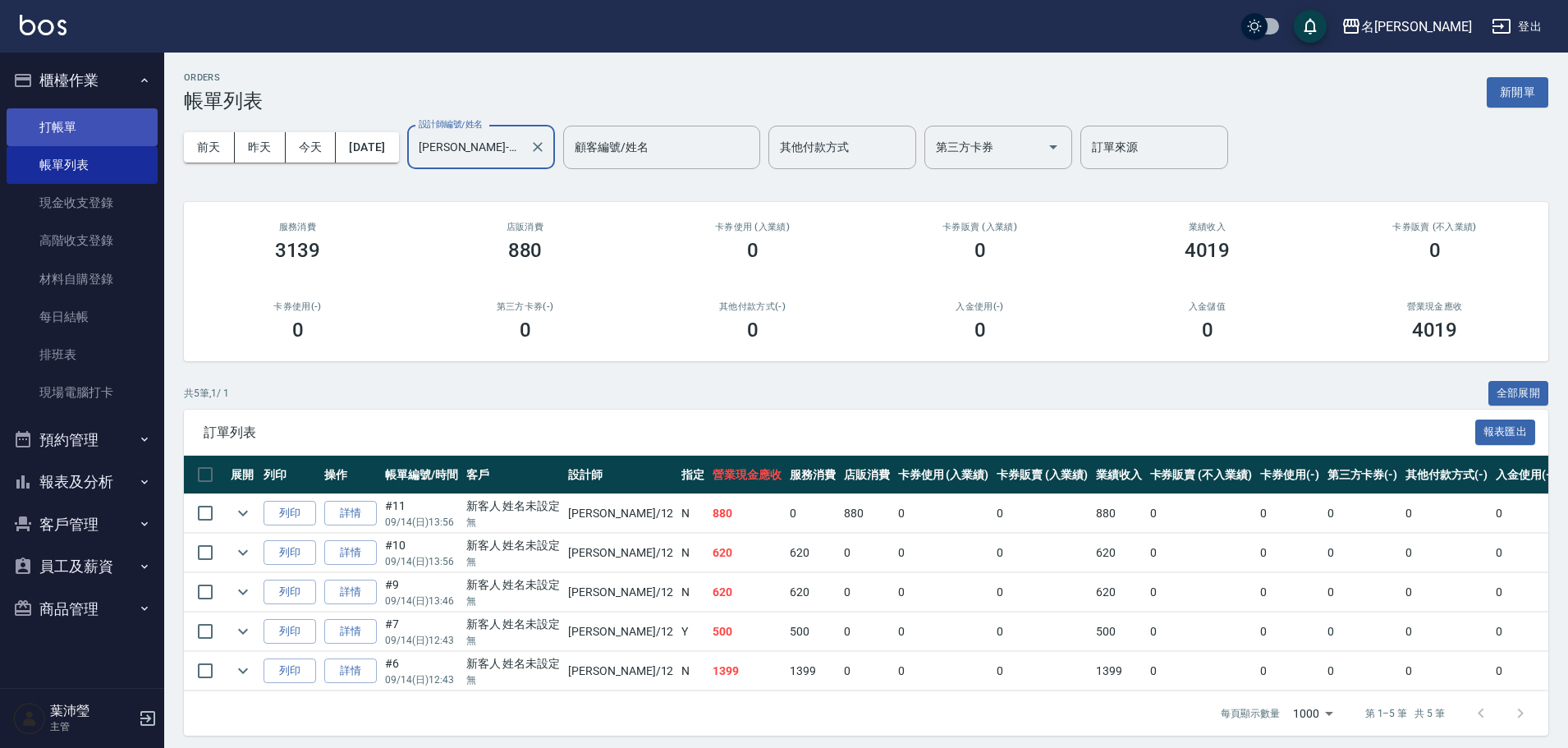
type input "[PERSON_NAME]-12"
click at [66, 120] on link "打帳單" at bounding box center [82, 127] width 151 height 37
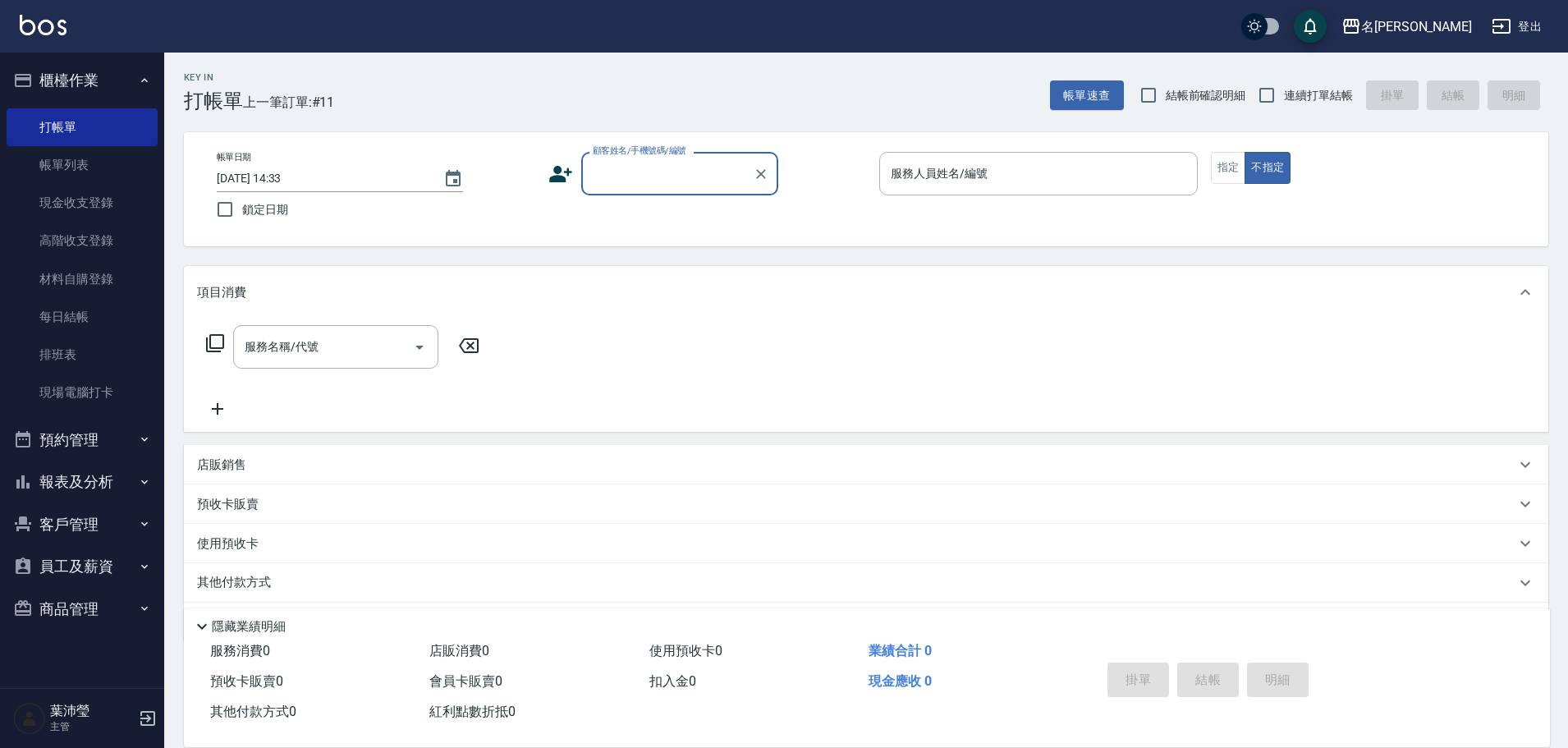
click at [124, 442] on button "預約管理" at bounding box center [82, 440] width 151 height 43
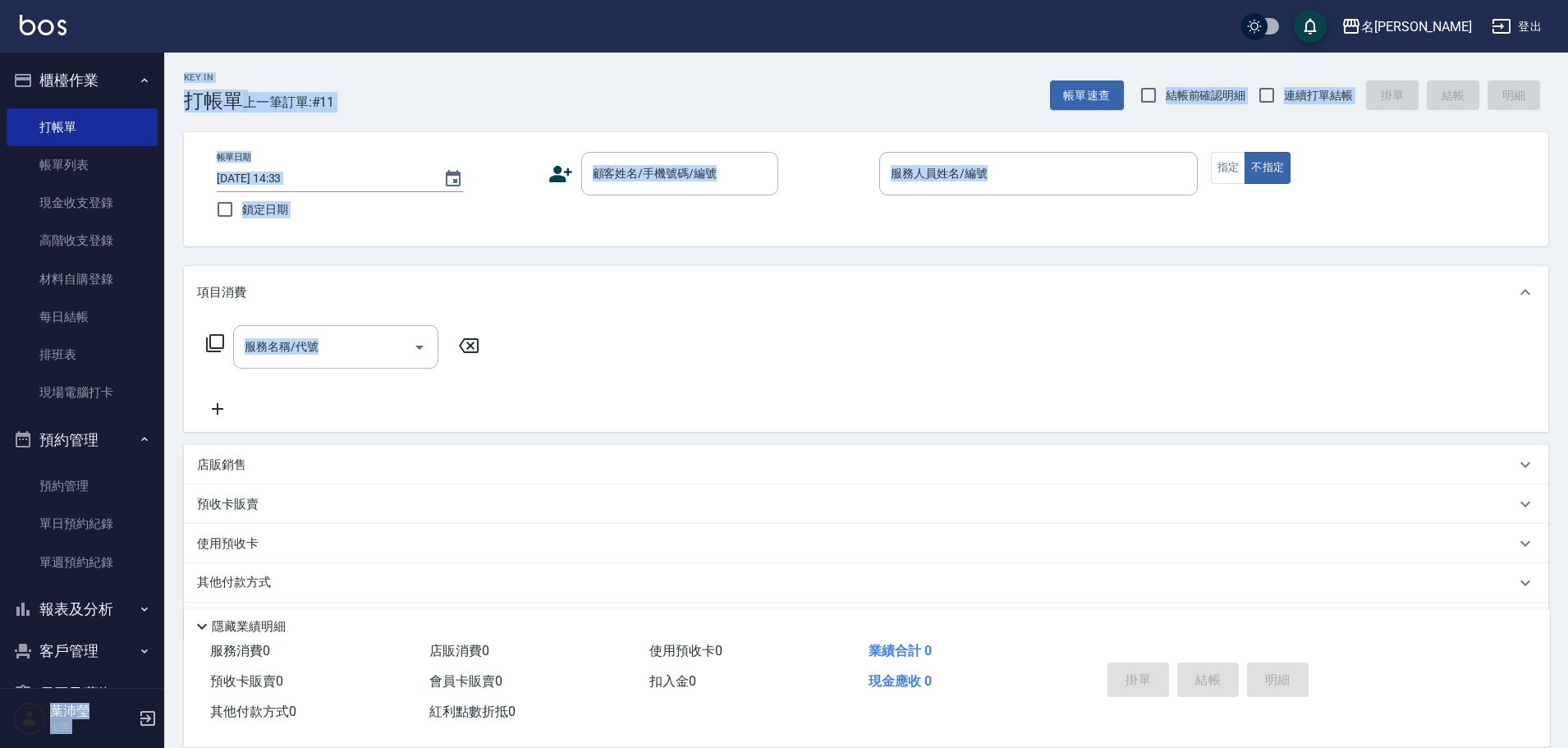
drag, startPoint x: 155, startPoint y: 305, endPoint x: 168, endPoint y: 542, distance: 237.4
click at [168, 542] on div "名留龍江 登出 櫃檯作業 打帳單 帳單列表 現金收支登錄 高階收支登錄 材料自購登錄 每日結帳 排班表 現場電腦打卡 預約管理 預約管理 單日預約紀錄 單週預…" at bounding box center [784, 400] width 1568 height 800
click at [91, 599] on button "報表及分析" at bounding box center [82, 610] width 151 height 43
drag, startPoint x: 155, startPoint y: 305, endPoint x: 192, endPoint y: 450, distance: 149.6
click at [197, 517] on div "名留龍江 登出 櫃檯作業 打帳單 帳單列表 現金收支登錄 高階收支登錄 材料自購登錄 每日結帳 排班表 現場電腦打卡 預約管理 預約管理 單日預約紀錄 單週預…" at bounding box center [784, 400] width 1568 height 800
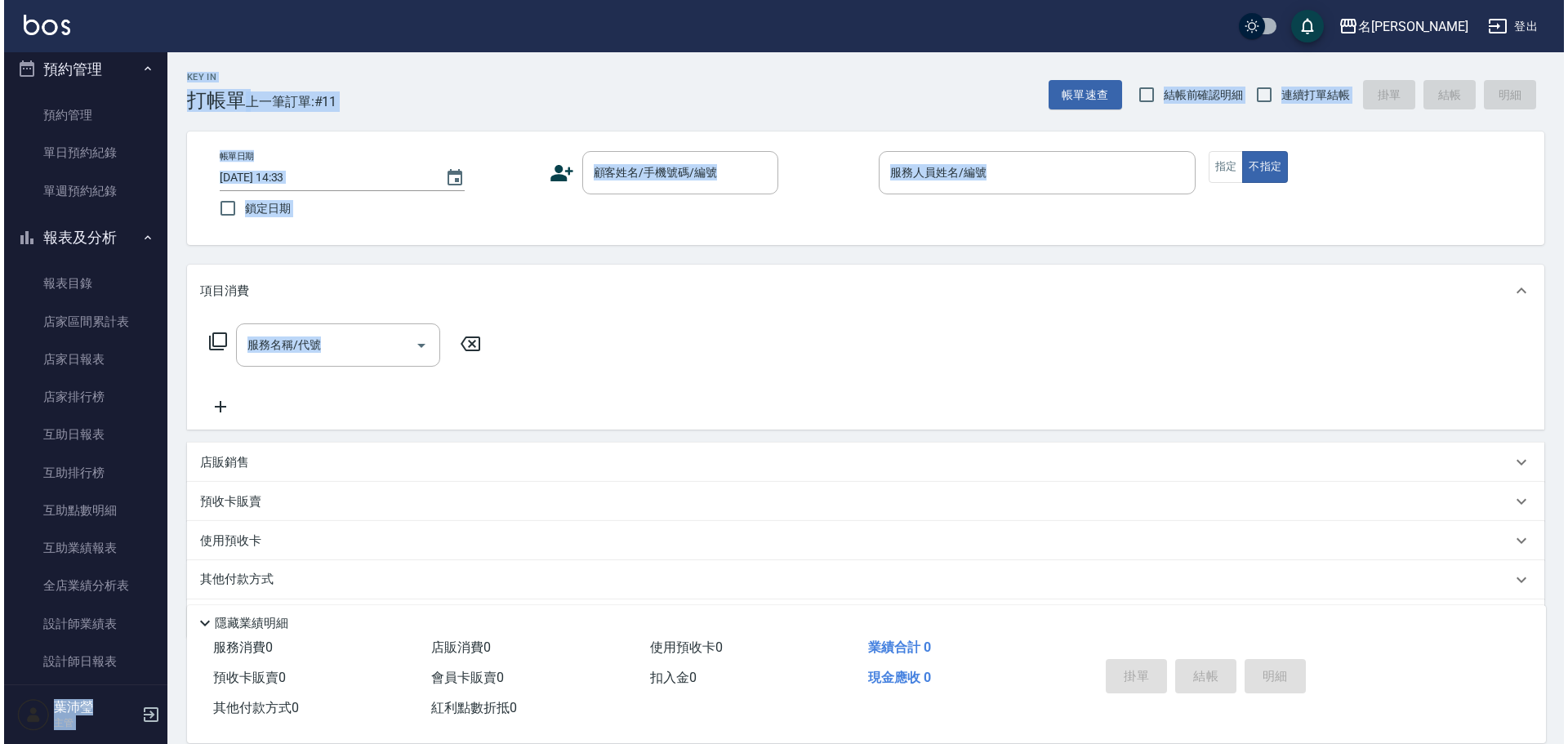
scroll to position [781, 0]
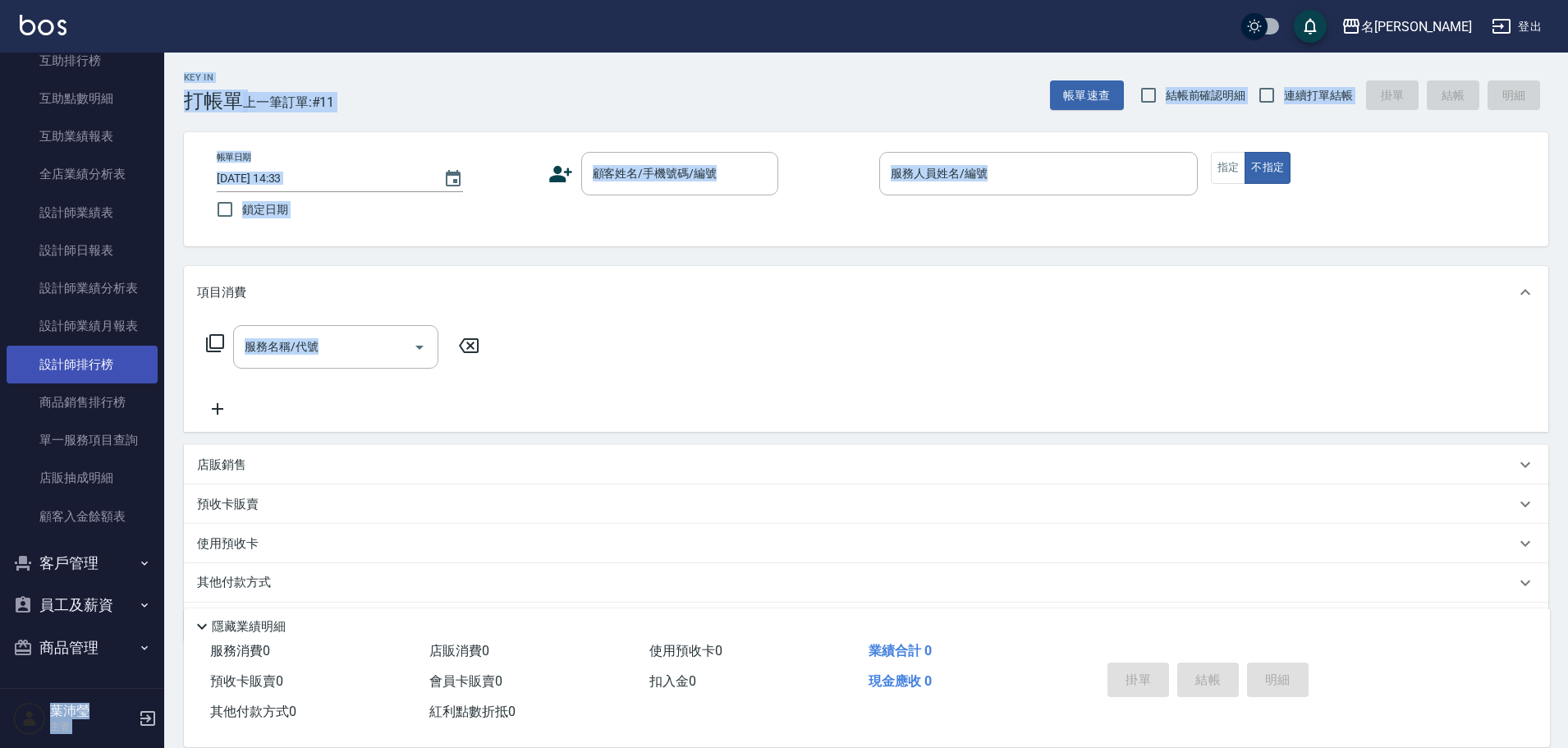
click at [86, 363] on link "設計師排行榜" at bounding box center [82, 364] width 151 height 37
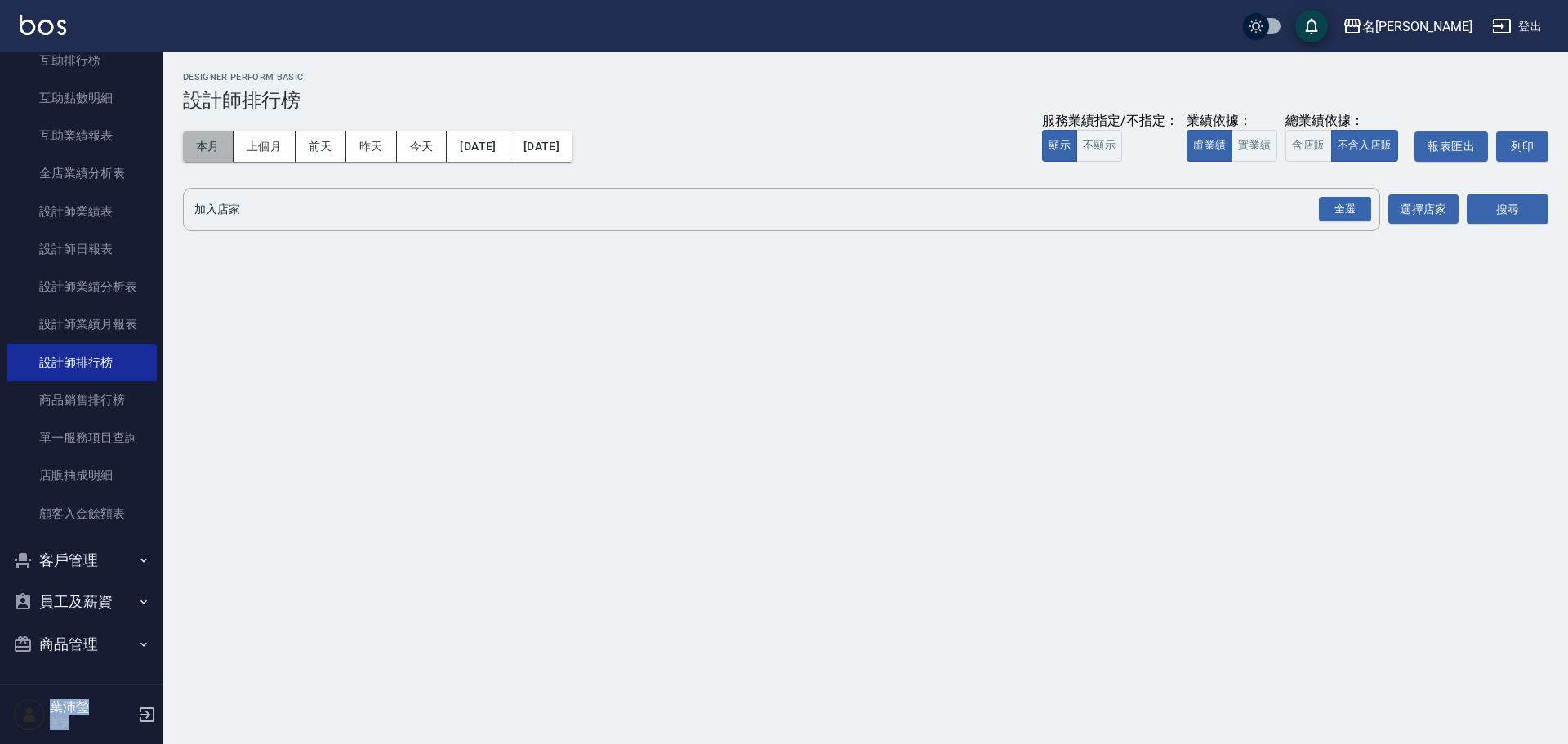
click at [210, 150] on button "本月" at bounding box center [208, 146] width 51 height 30
click at [1325, 207] on div "全選" at bounding box center [1345, 209] width 53 height 25
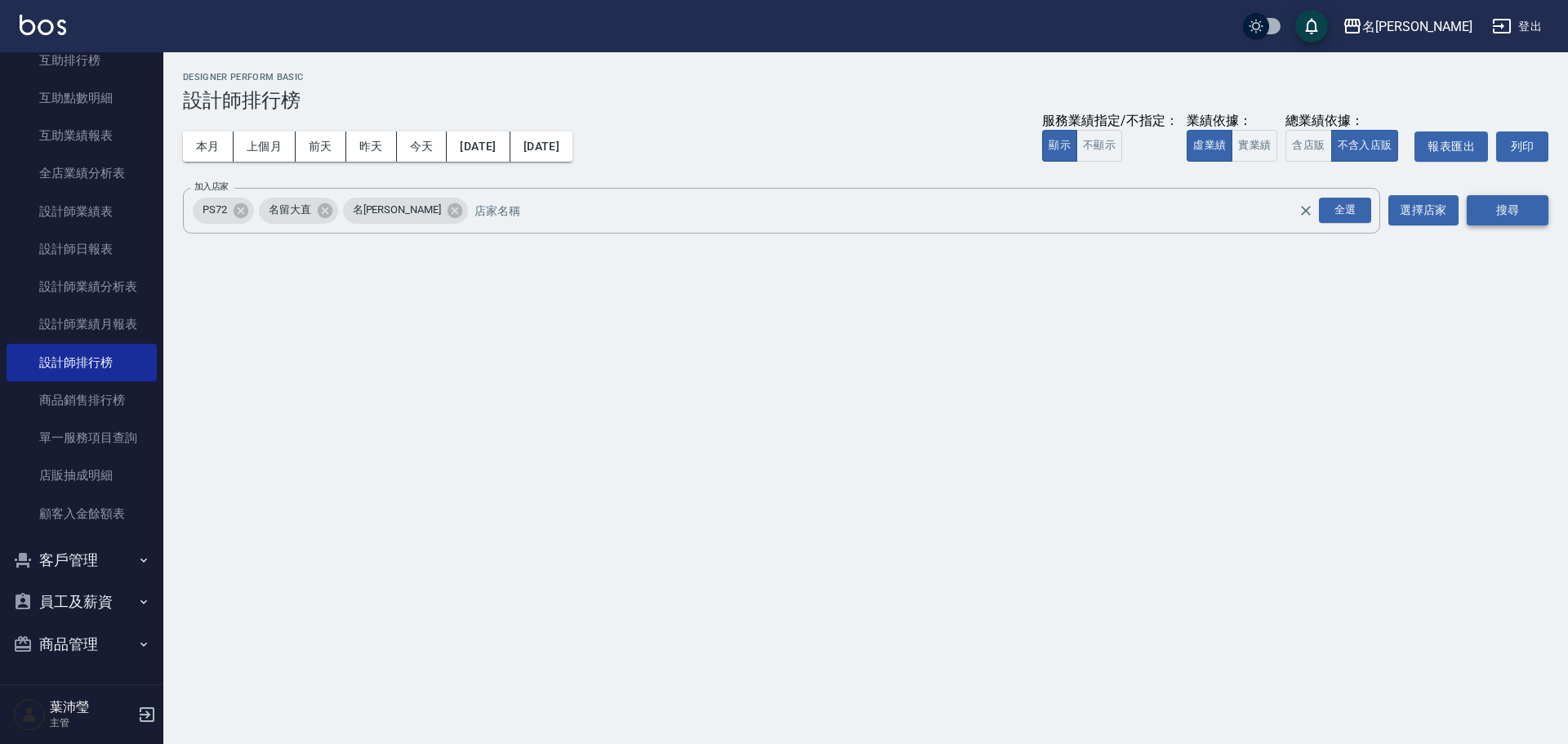
click at [1504, 204] on button "搜尋" at bounding box center [1508, 210] width 82 height 30
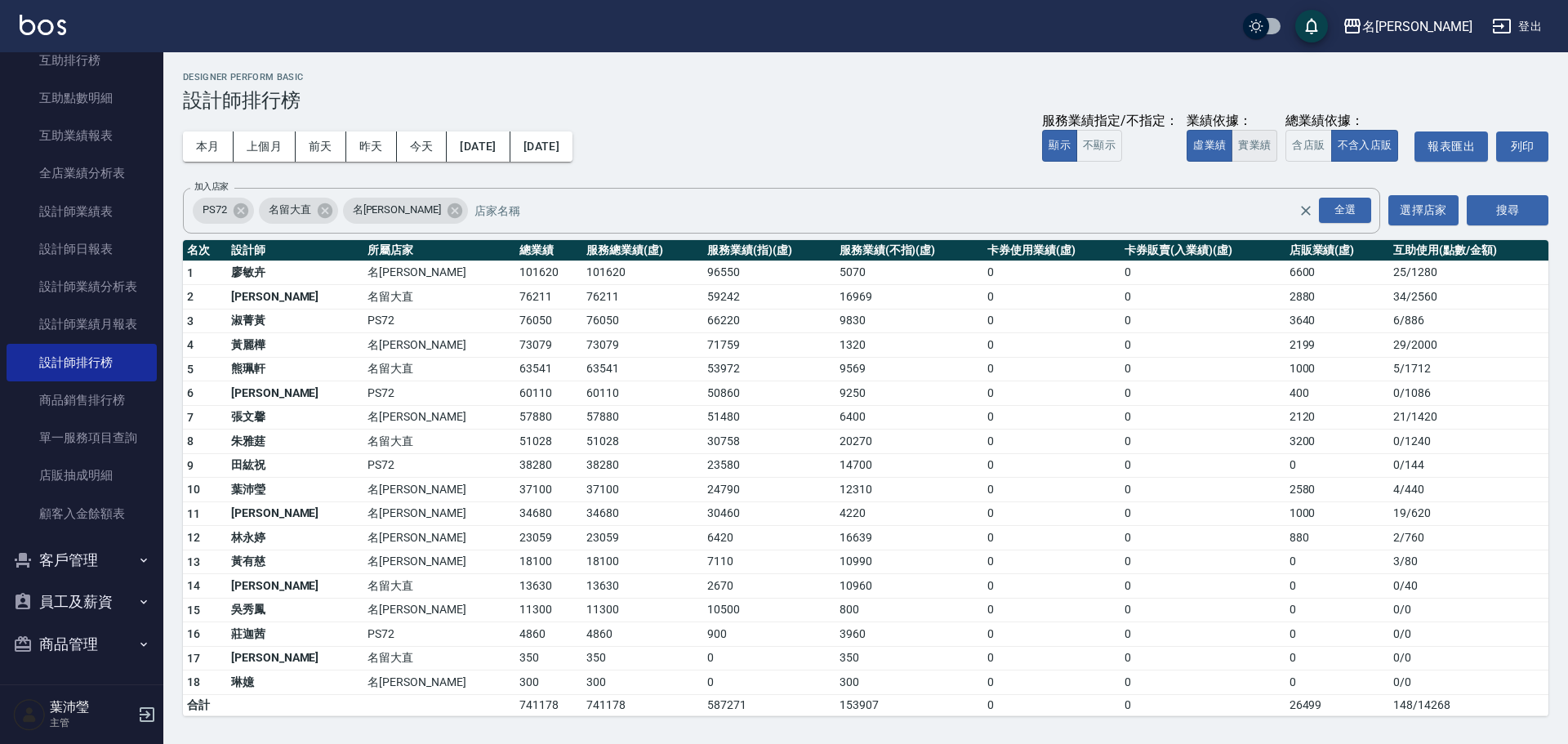
click at [1256, 150] on button "實業績" at bounding box center [1255, 145] width 45 height 32
